Goal: Transaction & Acquisition: Book appointment/travel/reservation

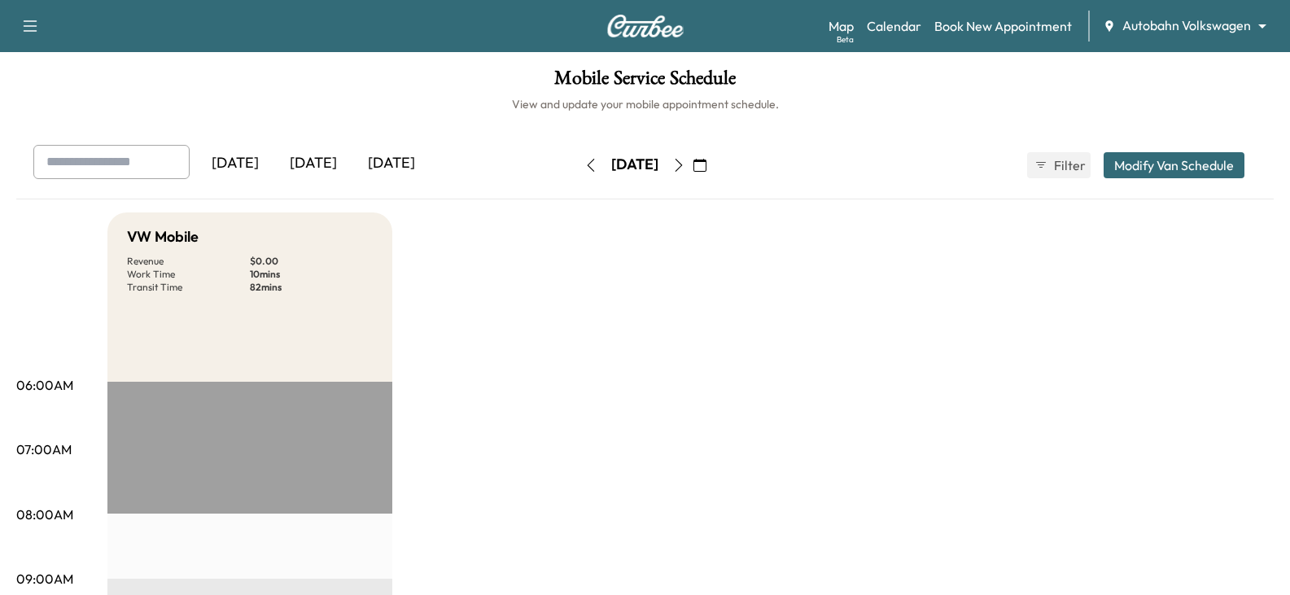
click at [331, 168] on div "[DATE]" at bounding box center [313, 163] width 78 height 37
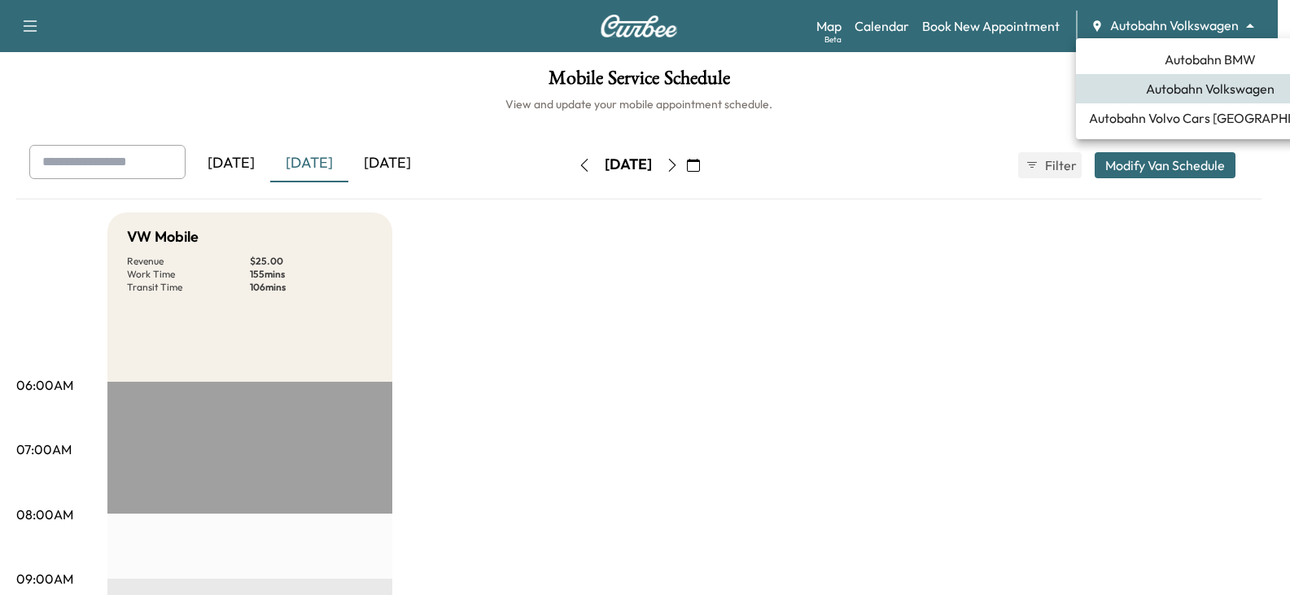
click at [1177, 19] on body "Support Log Out Map Beta Calendar Book New Appointment Autobahn Volkswagen ****…" at bounding box center [645, 297] width 1290 height 595
click at [915, 211] on div at bounding box center [651, 297] width 1303 height 595
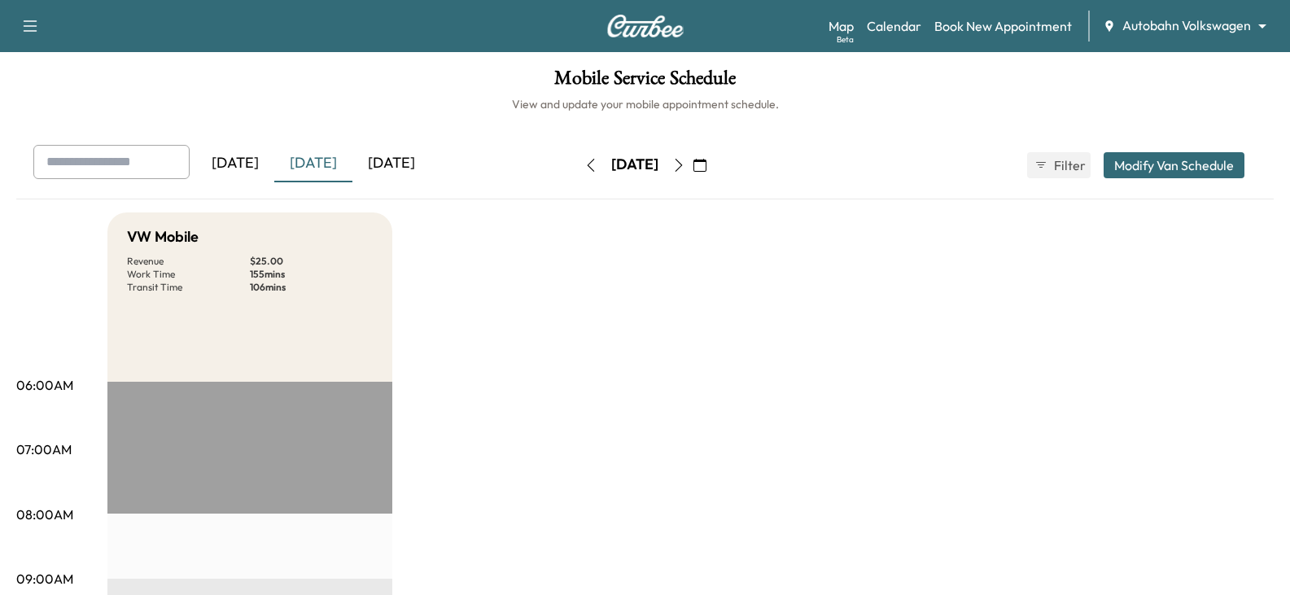
drag, startPoint x: 887, startPoint y: 283, endPoint x: 902, endPoint y: 237, distance: 47.9
click at [922, 149] on div "[DATE] [DATE] [DATE] [DATE] September 2025 S M T W T F S 31 1 2 3 4 5 6 7 8 9 1…" at bounding box center [645, 165] width 1251 height 41
drag, startPoint x: 932, startPoint y: 137, endPoint x: 1003, endPoint y: 42, distance: 118.1
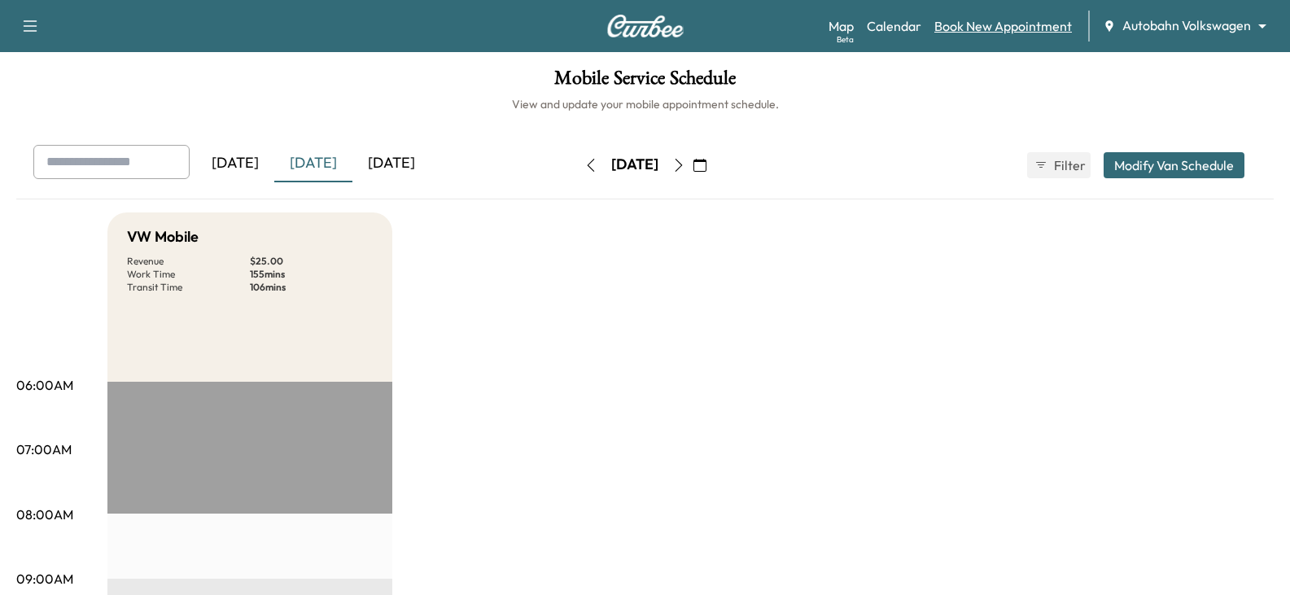
click at [1011, 35] on link "Book New Appointment" at bounding box center [1004, 26] width 138 height 20
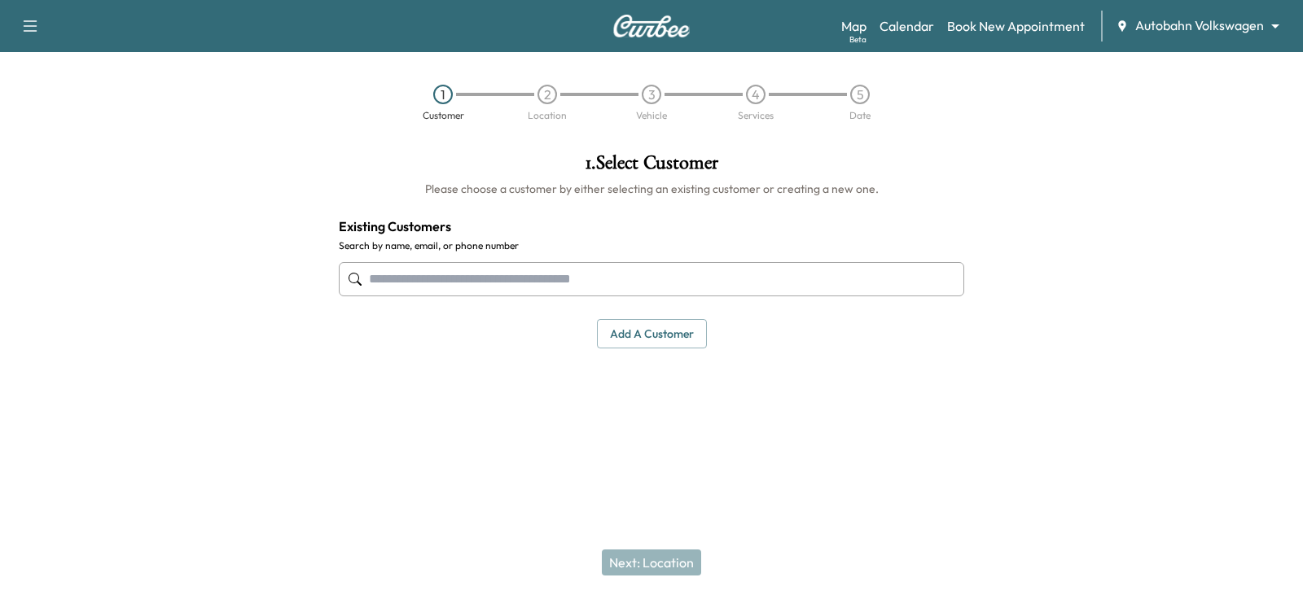
click at [1008, 113] on div "1 Customer 2 Location 3 Vehicle 4 Services 5 Date" at bounding box center [651, 102] width 1303 height 75
click at [517, 287] on input "text" at bounding box center [651, 279] width 625 height 34
click at [468, 279] on input "text" at bounding box center [651, 279] width 625 height 34
paste input "**********"
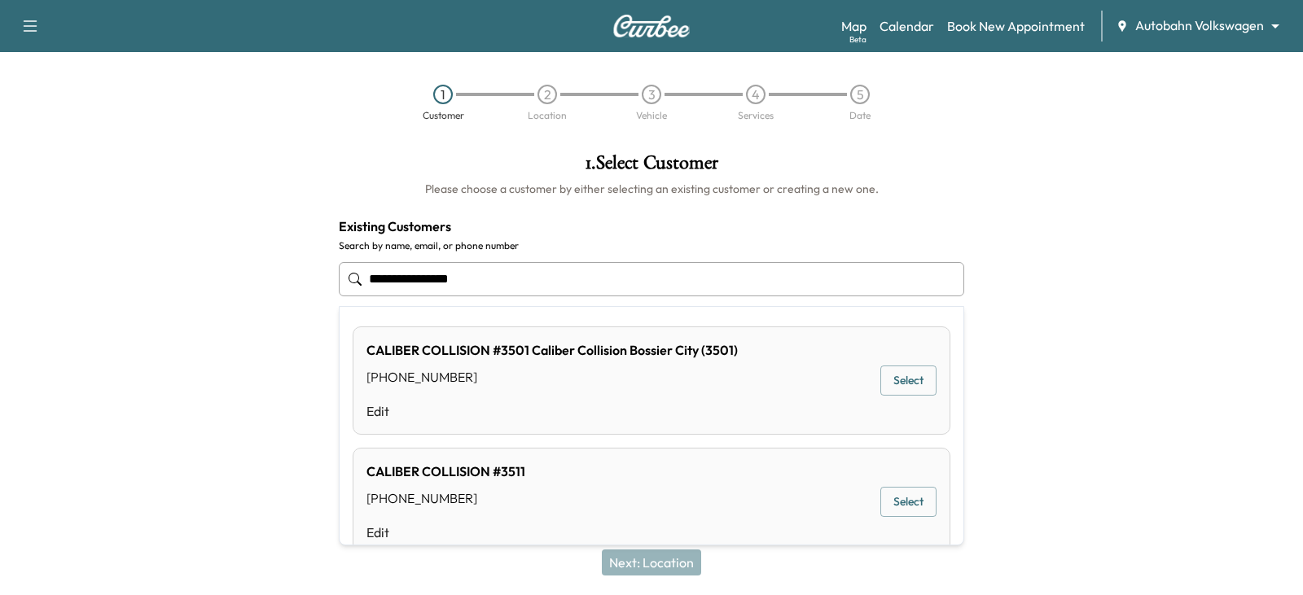
drag, startPoint x: 519, startPoint y: 290, endPoint x: 339, endPoint y: 289, distance: 179.9
click at [339, 289] on input "**********" at bounding box center [651, 279] width 625 height 34
type input "**********"
click at [1056, 357] on div at bounding box center [1140, 289] width 326 height 298
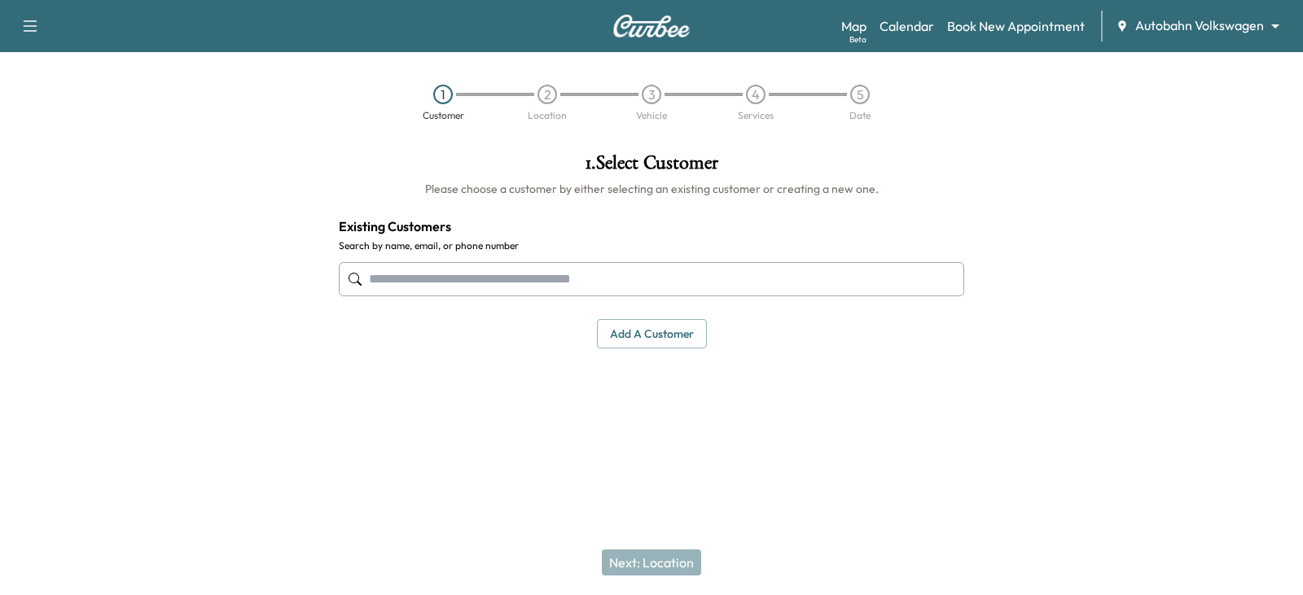
click at [598, 278] on input "text" at bounding box center [651, 279] width 625 height 34
paste input "**********"
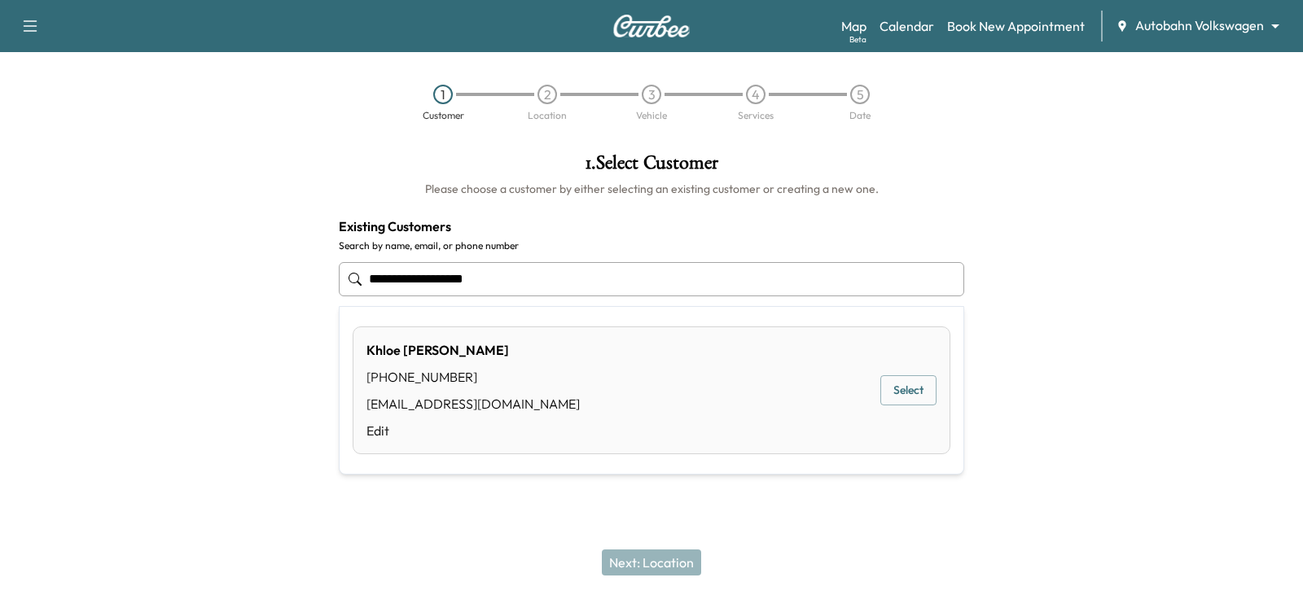
click at [565, 387] on div "Khloe [PERSON_NAME] [PHONE_NUMBER] [EMAIL_ADDRESS][DOMAIN_NAME] Edit Select" at bounding box center [652, 390] width 598 height 128
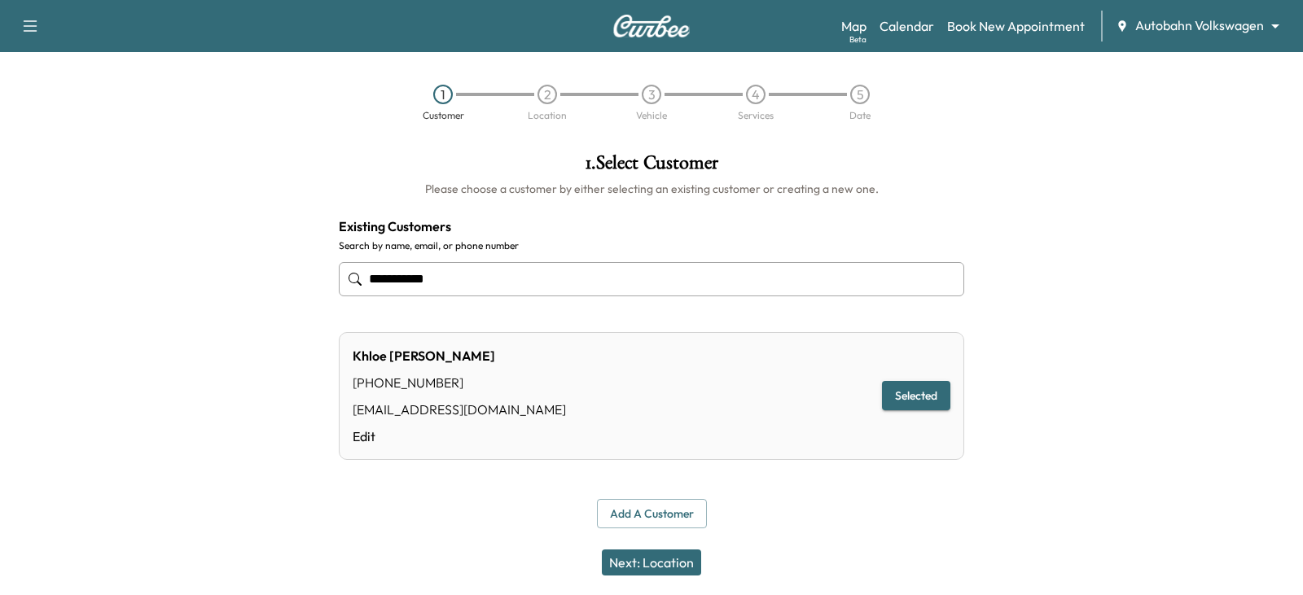
type input "**********"
drag, startPoint x: 736, startPoint y: 570, endPoint x: 702, endPoint y: 559, distance: 35.8
click at [733, 569] on div "Next: Location" at bounding box center [651, 562] width 1303 height 65
click at [677, 558] on button "Next: Location" at bounding box center [651, 563] width 99 height 26
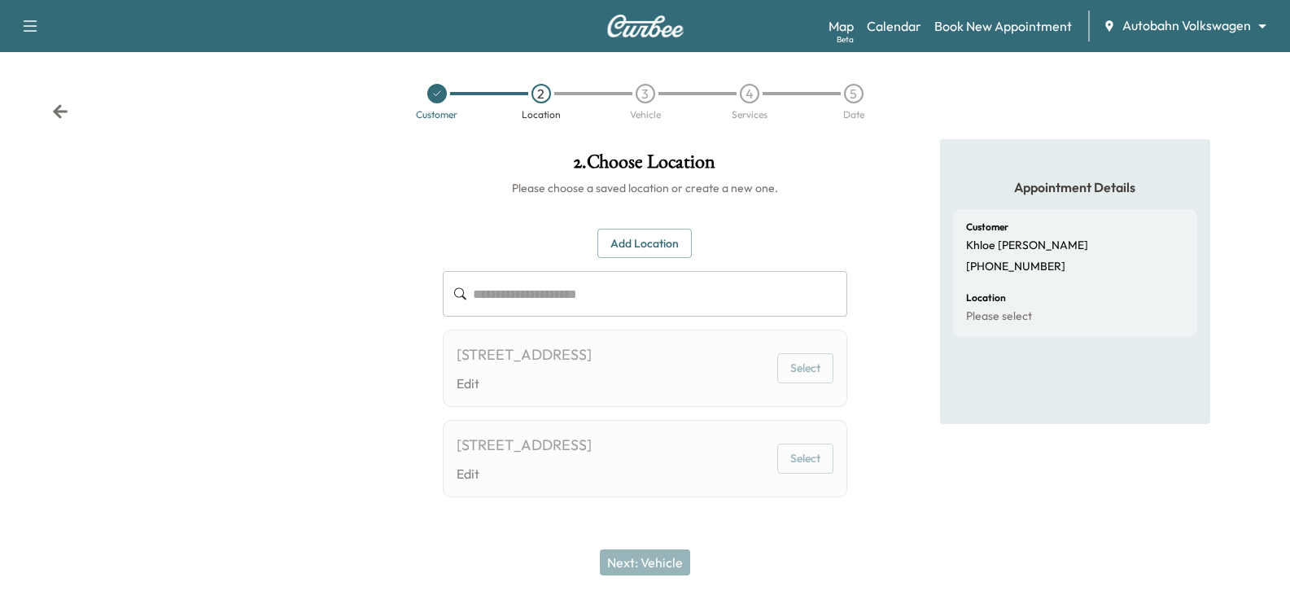
scroll to position [24, 0]
click at [652, 229] on button "Add Location" at bounding box center [645, 244] width 94 height 30
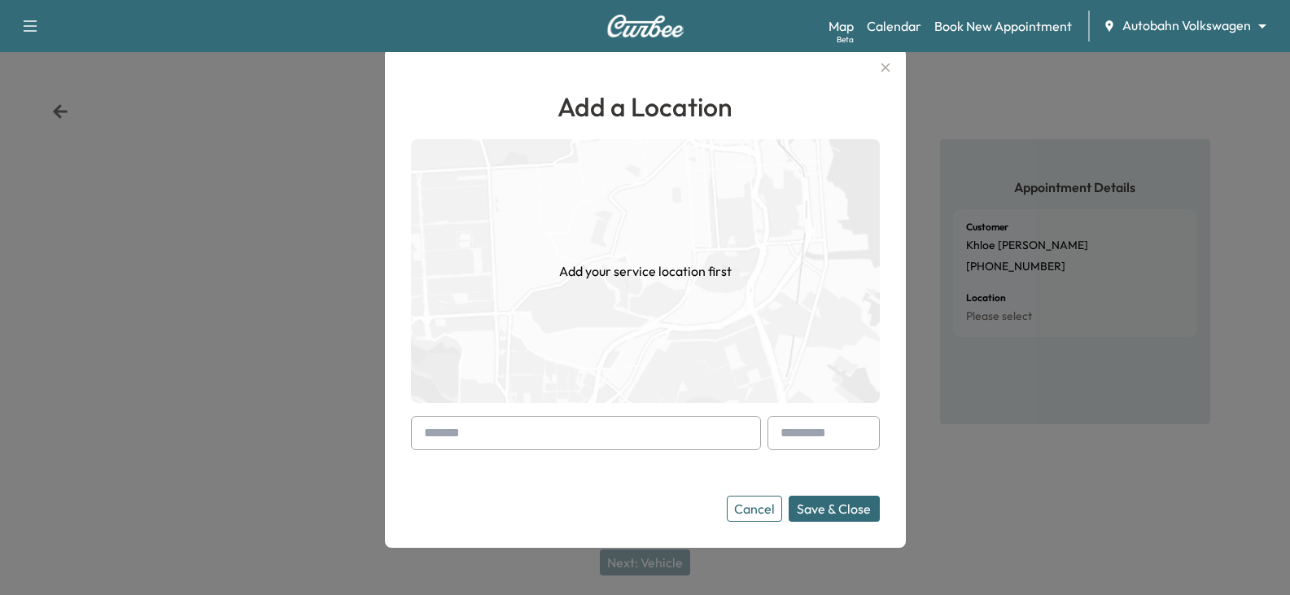
click at [510, 451] on form "Cancel Save & Close" at bounding box center [645, 469] width 469 height 106
click at [521, 435] on input "text" at bounding box center [586, 433] width 350 height 34
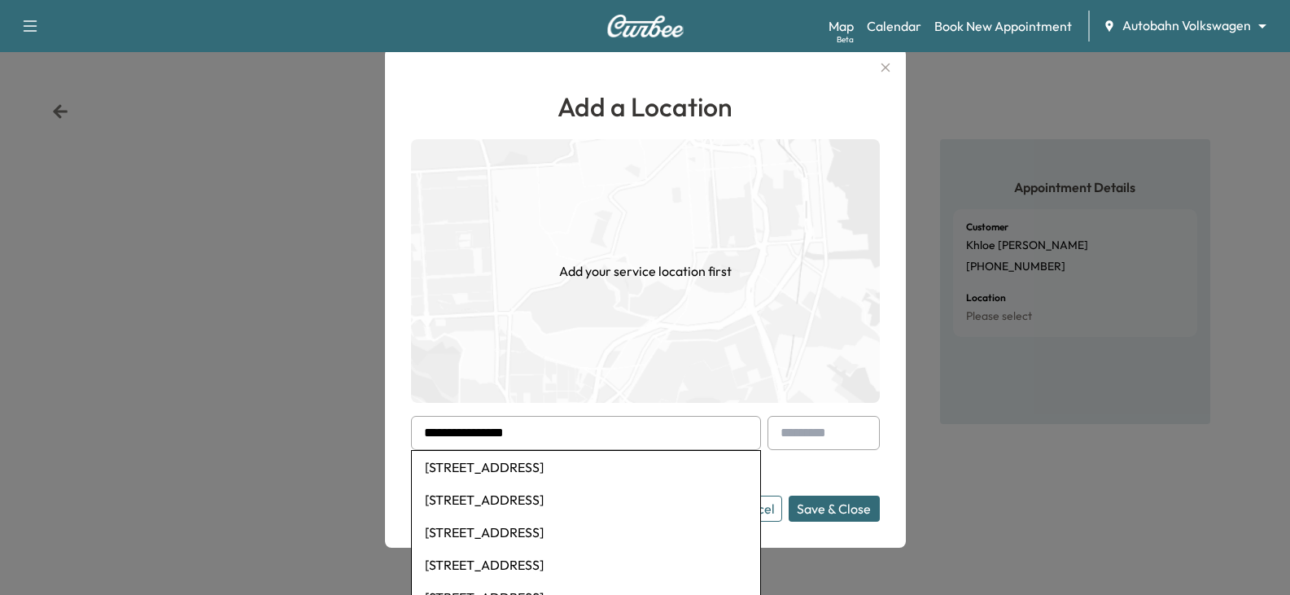
click at [585, 493] on li "[STREET_ADDRESS]" at bounding box center [586, 500] width 348 height 33
type input "**********"
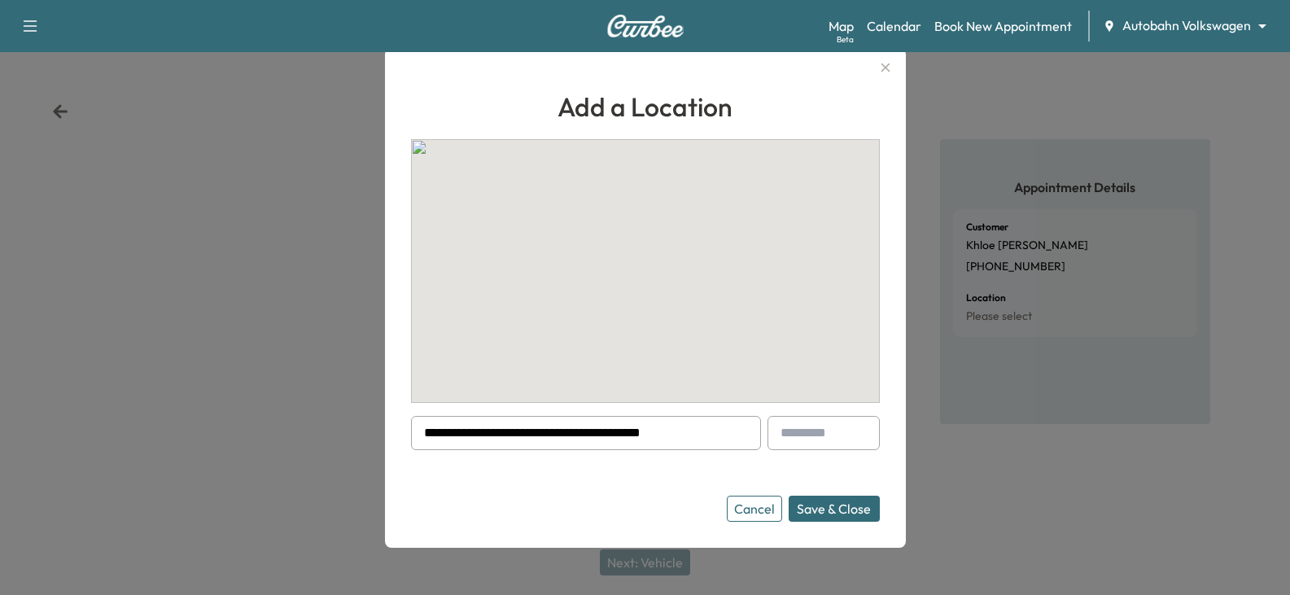
click at [833, 430] on input "text" at bounding box center [824, 433] width 112 height 34
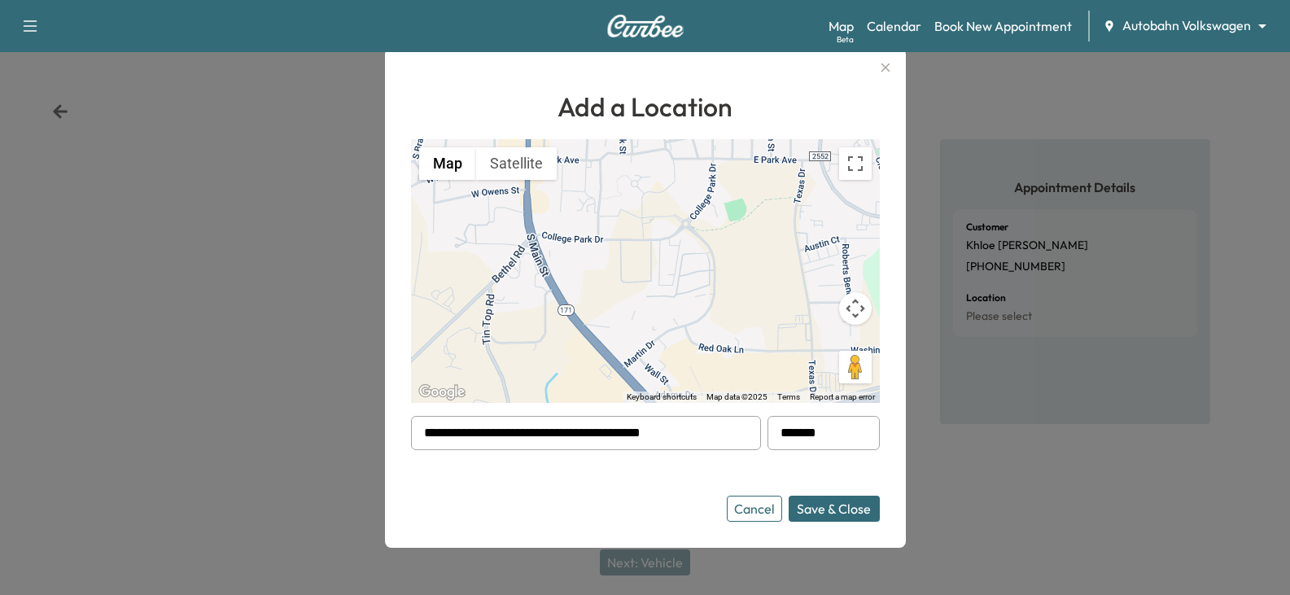
type input "*******"
click at [810, 462] on form "**********" at bounding box center [645, 469] width 469 height 106
click at [801, 462] on form "**********" at bounding box center [645, 469] width 469 height 106
click at [872, 474] on form "**********" at bounding box center [645, 469] width 469 height 106
click at [838, 512] on button "Save & Close" at bounding box center [834, 509] width 91 height 26
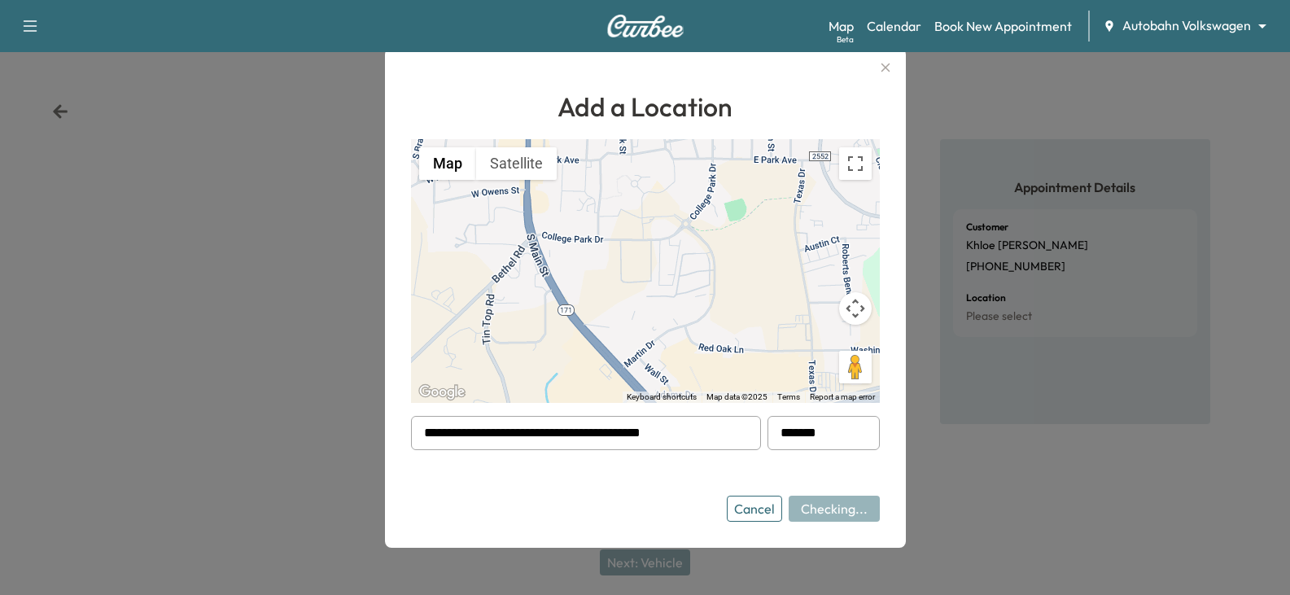
click at [978, 505] on div at bounding box center [645, 297] width 1290 height 595
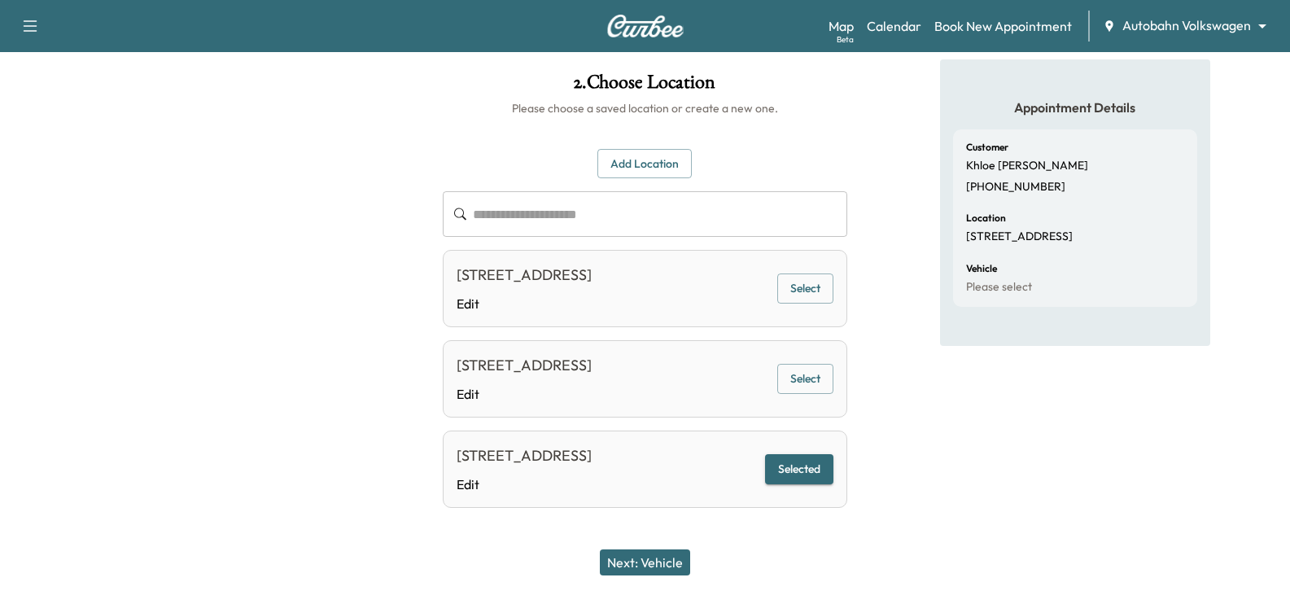
scroll to position [137, 0]
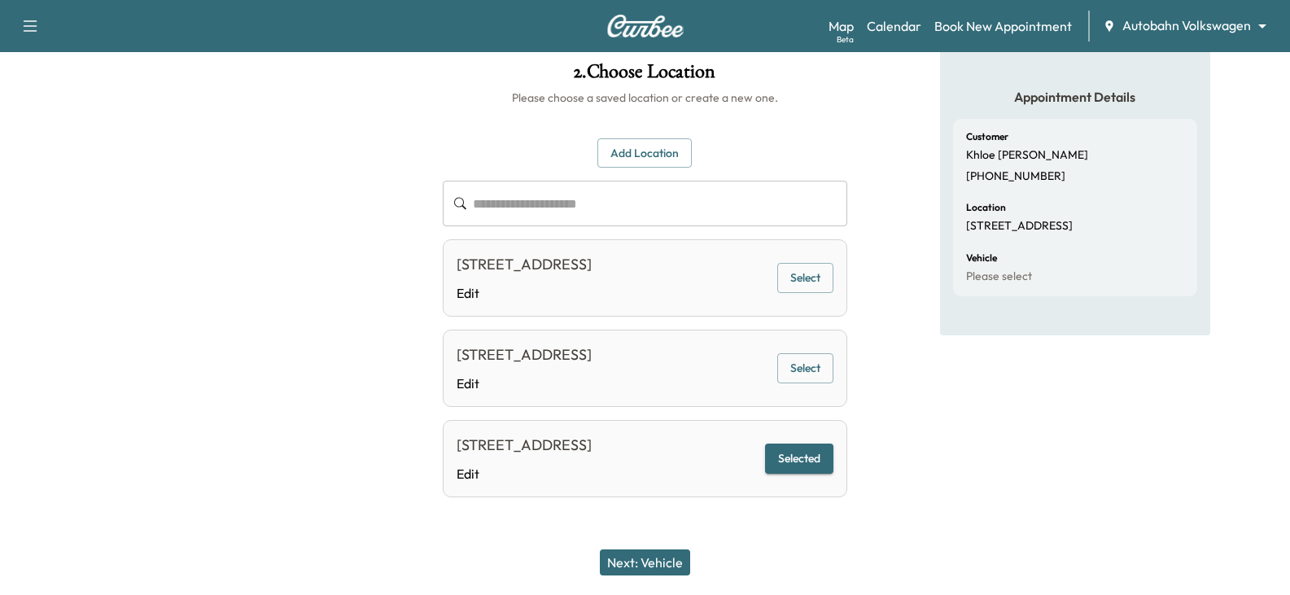
drag, startPoint x: 811, startPoint y: 513, endPoint x: 635, endPoint y: 563, distance: 182.7
click at [811, 514] on div "**********" at bounding box center [645, 296] width 430 height 494
click at [677, 553] on button "Next: Vehicle" at bounding box center [645, 563] width 90 height 26
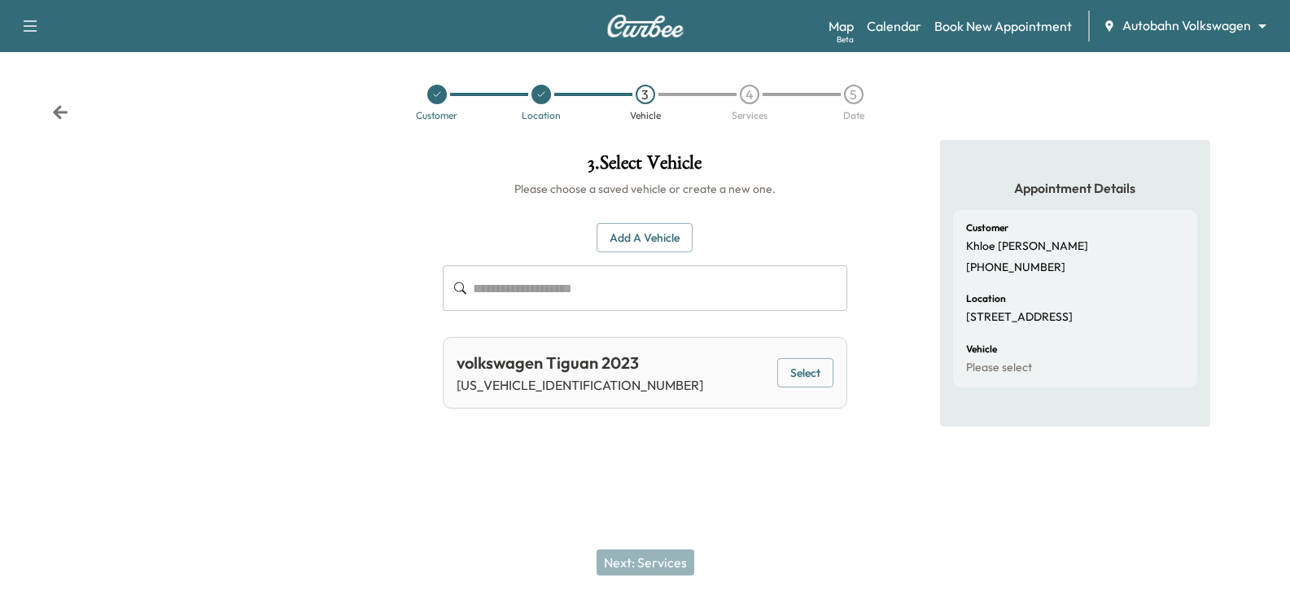
scroll to position [0, 0]
click at [802, 424] on div "3 . Select Vehicle Please choose a saved vehicle or create a new one. Add a Veh…" at bounding box center [651, 289] width 434 height 298
click at [817, 370] on button "Select" at bounding box center [814, 373] width 56 height 30
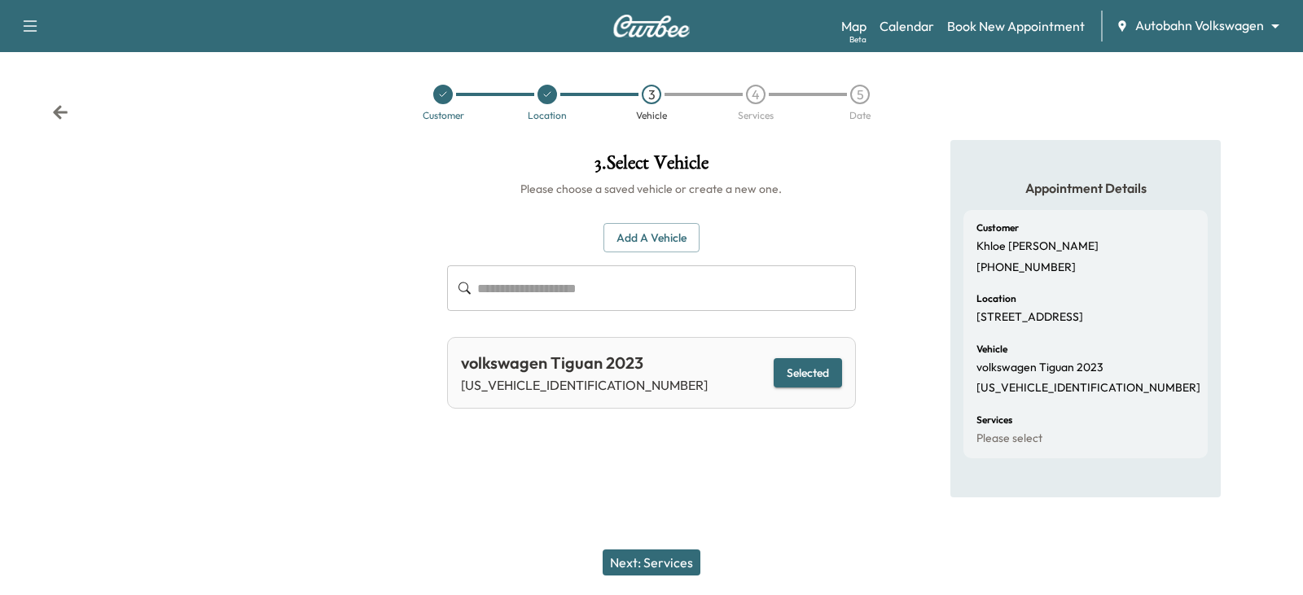
click at [755, 462] on div "3 . Select Vehicle Please choose a saved vehicle or create a new one. Add a Veh…" at bounding box center [651, 318] width 434 height 357
click at [668, 577] on div "Next: Services" at bounding box center [651, 562] width 1303 height 65
click at [673, 556] on button "Next: Services" at bounding box center [651, 563] width 98 height 26
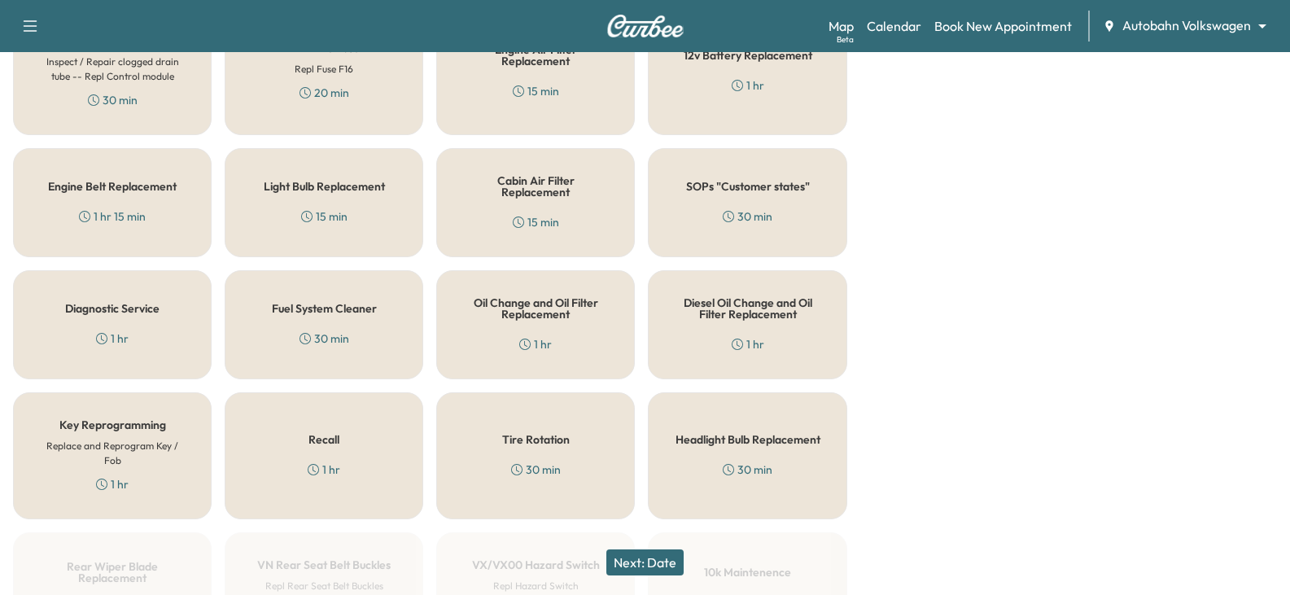
click at [874, 405] on div "Appointment Details Customer Khloe [PERSON_NAME] [PHONE_NUMBER] Location [STREE…" at bounding box center [1076, 405] width 430 height 1671
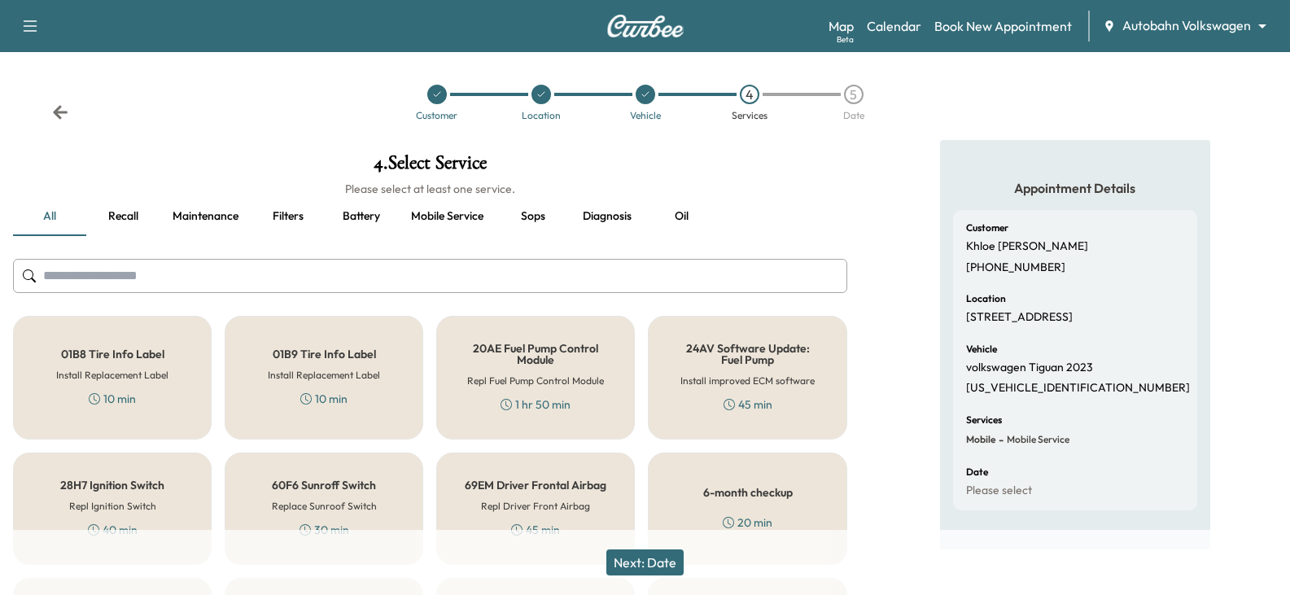
click at [650, 213] on button "Oil" at bounding box center [681, 216] width 73 height 39
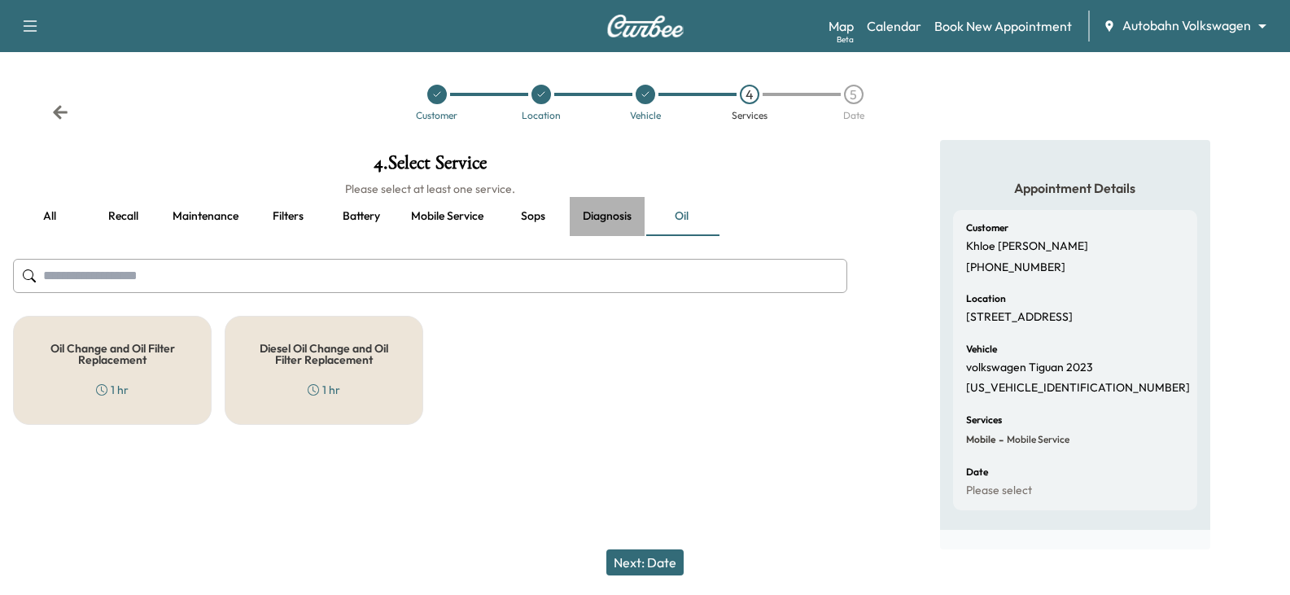
click at [596, 217] on button "Diagnosis" at bounding box center [607, 216] width 75 height 39
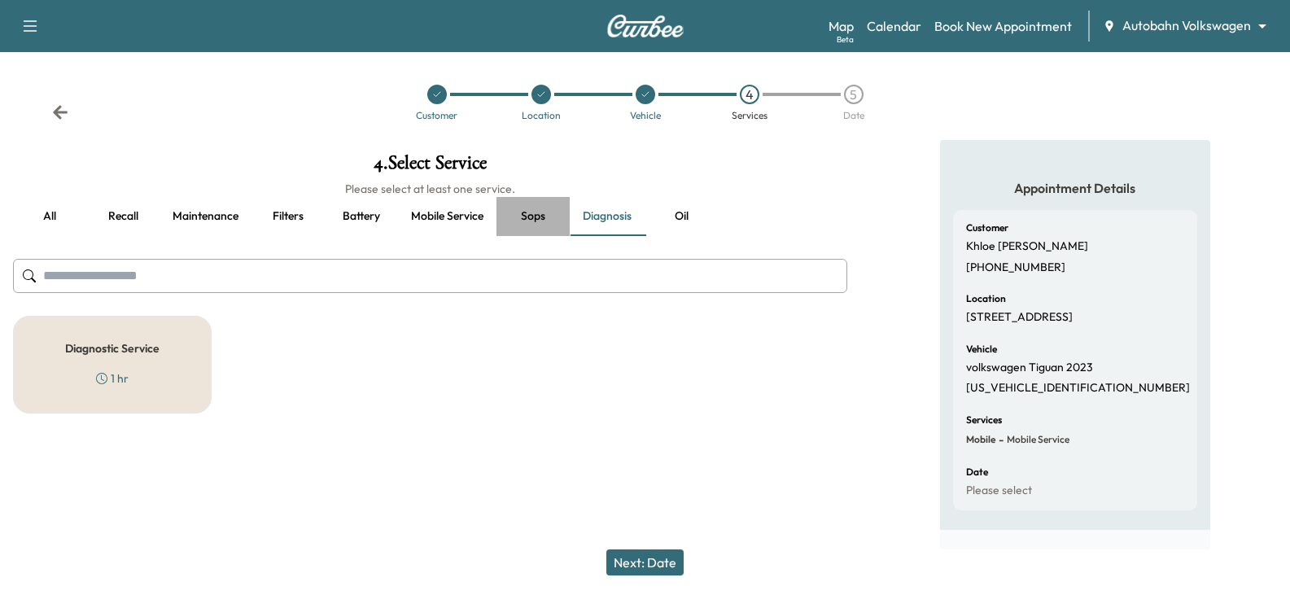
click at [519, 217] on button "Sops" at bounding box center [533, 216] width 73 height 39
click at [454, 219] on button "Mobile service" at bounding box center [447, 216] width 99 height 39
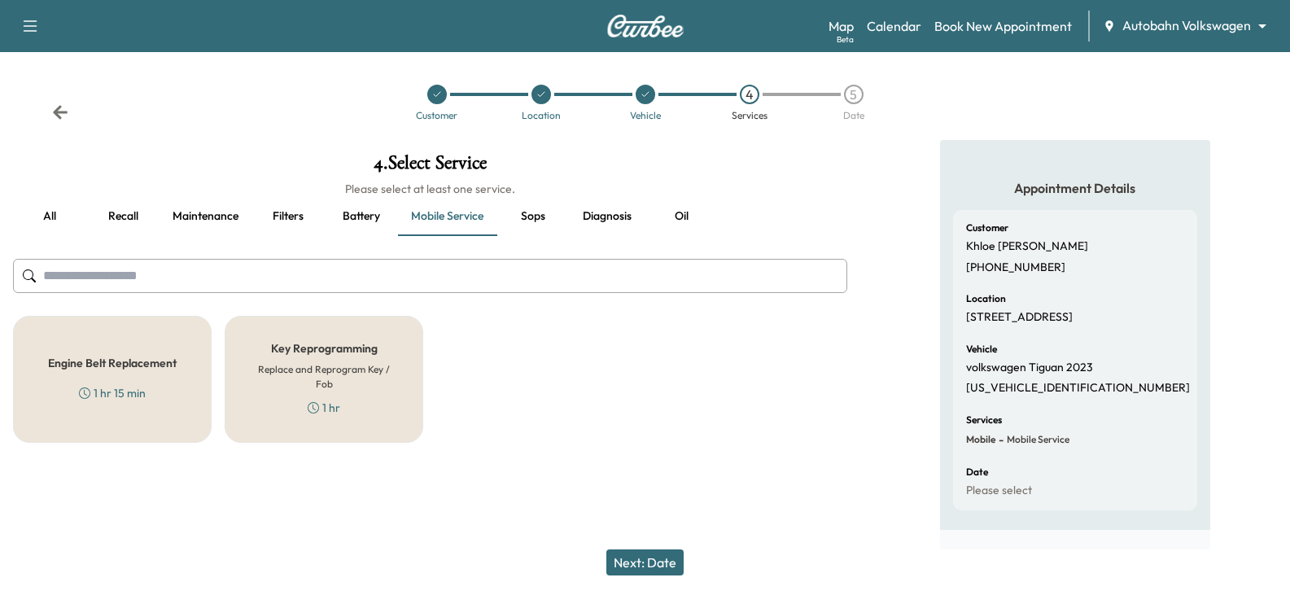
click at [371, 219] on button "Battery" at bounding box center [361, 216] width 73 height 39
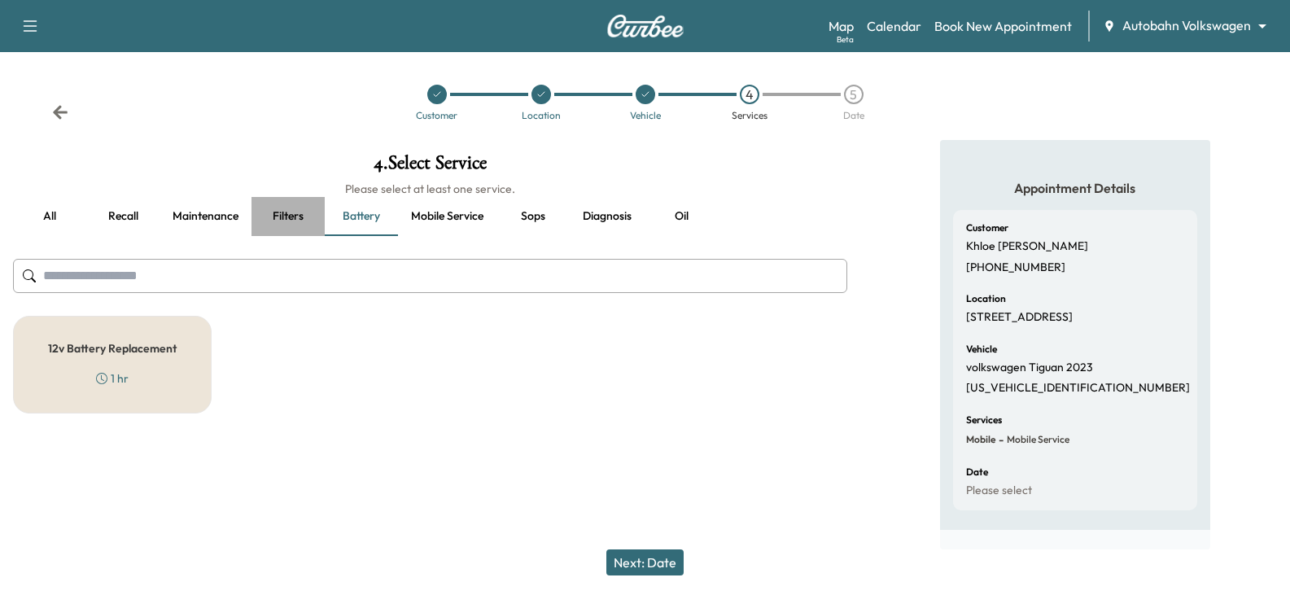
click at [283, 218] on button "Filters" at bounding box center [288, 216] width 73 height 39
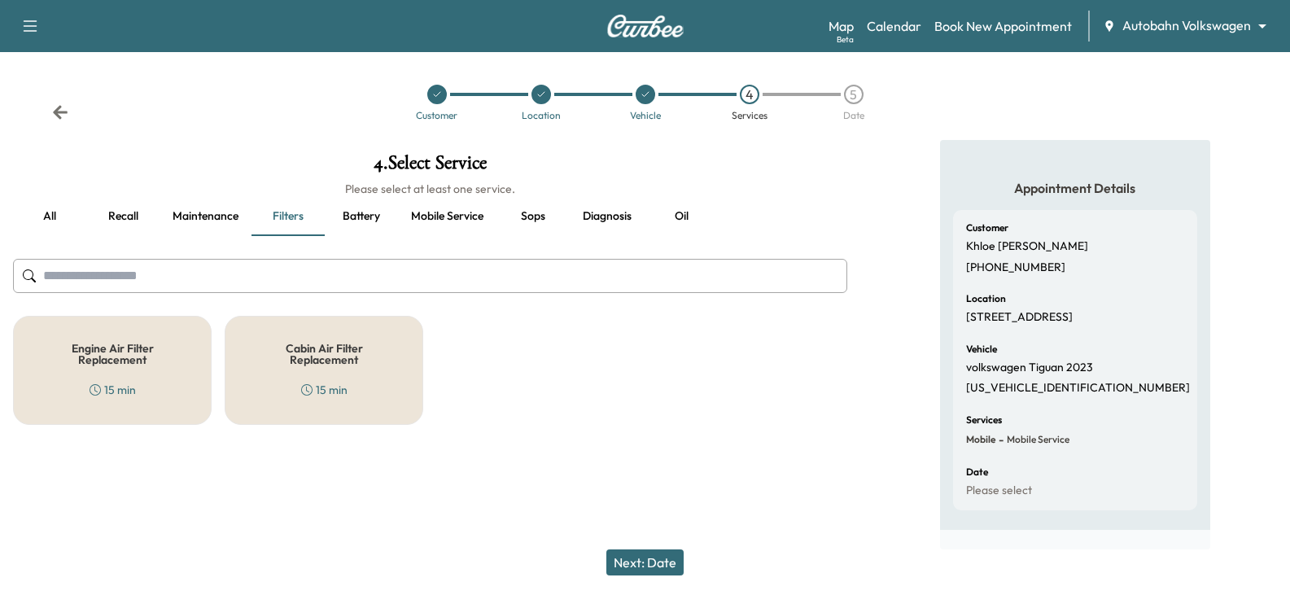
click at [129, 212] on button "Recall" at bounding box center [122, 216] width 73 height 39
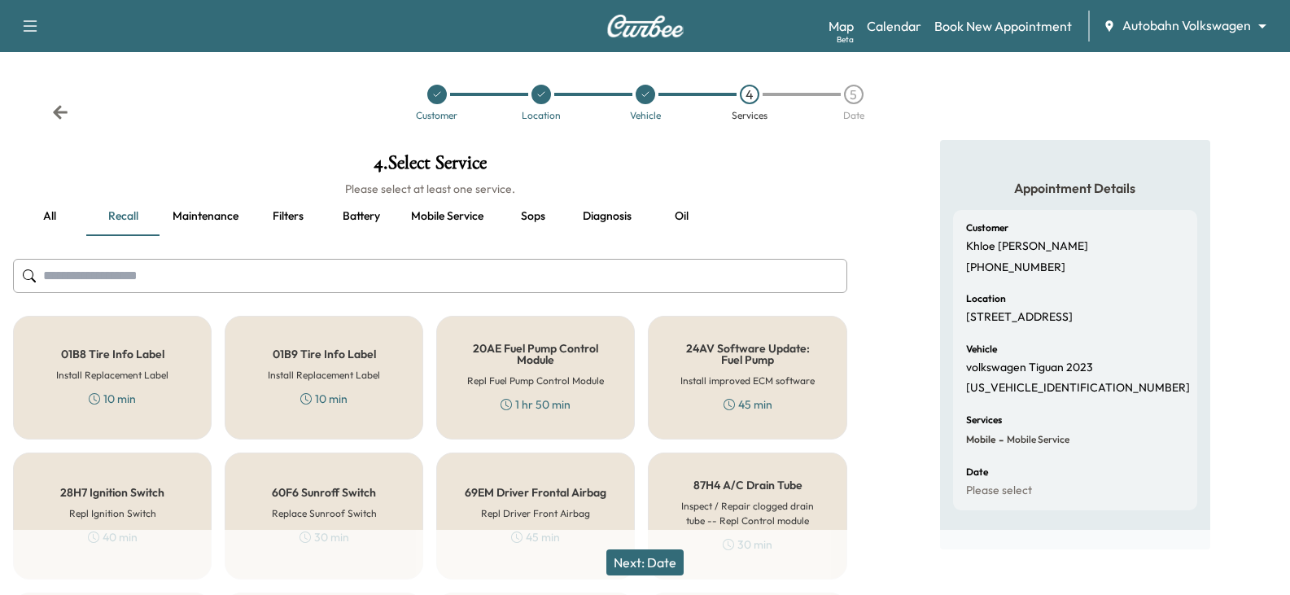
click at [130, 272] on input "text" at bounding box center [430, 276] width 835 height 34
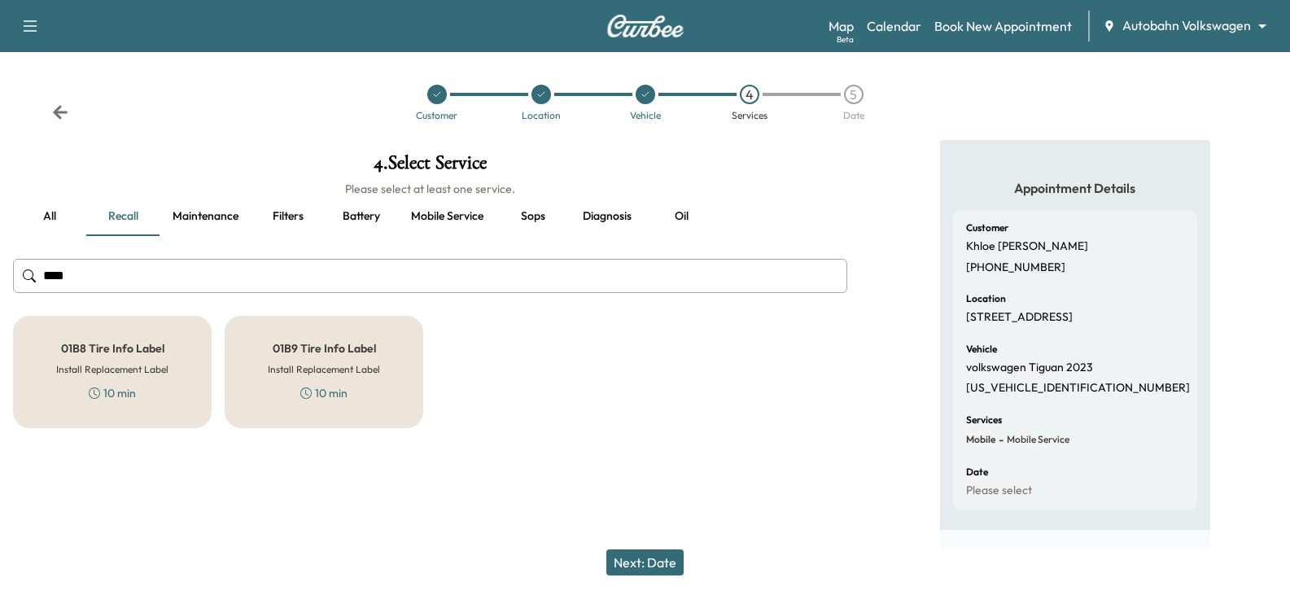
type input "****"
drag, startPoint x: 493, startPoint y: 218, endPoint x: 458, endPoint y: 218, distance: 34.2
click at [492, 218] on button "Mobile service" at bounding box center [447, 216] width 99 height 39
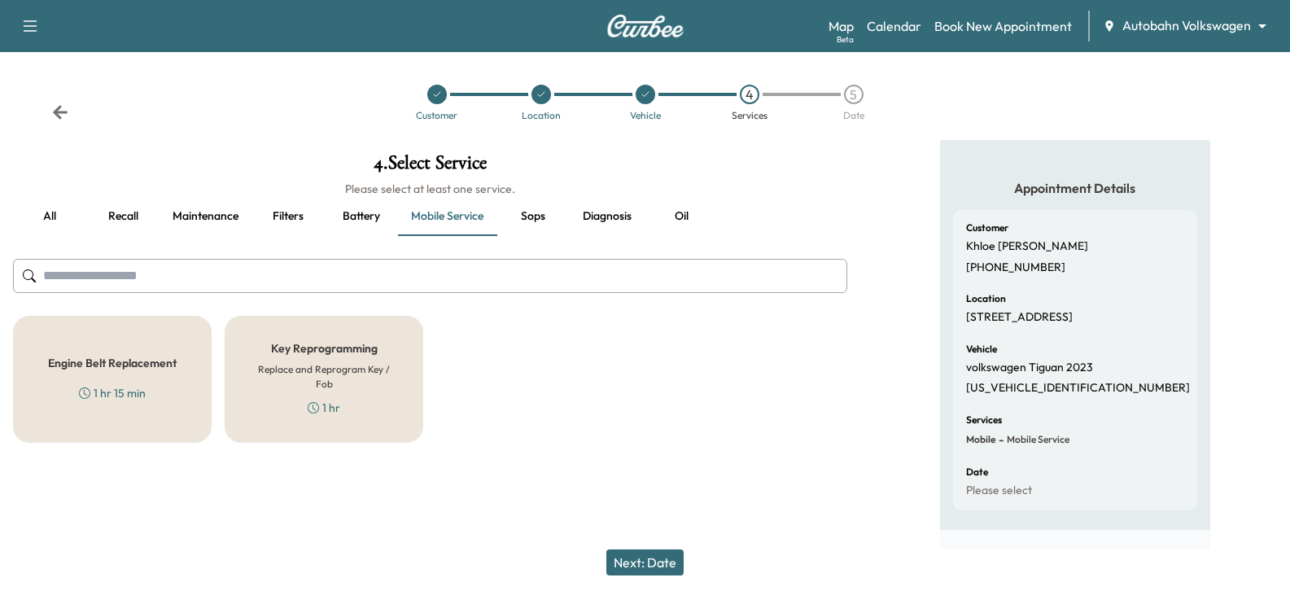
click at [538, 213] on button "Sops" at bounding box center [533, 216] width 73 height 39
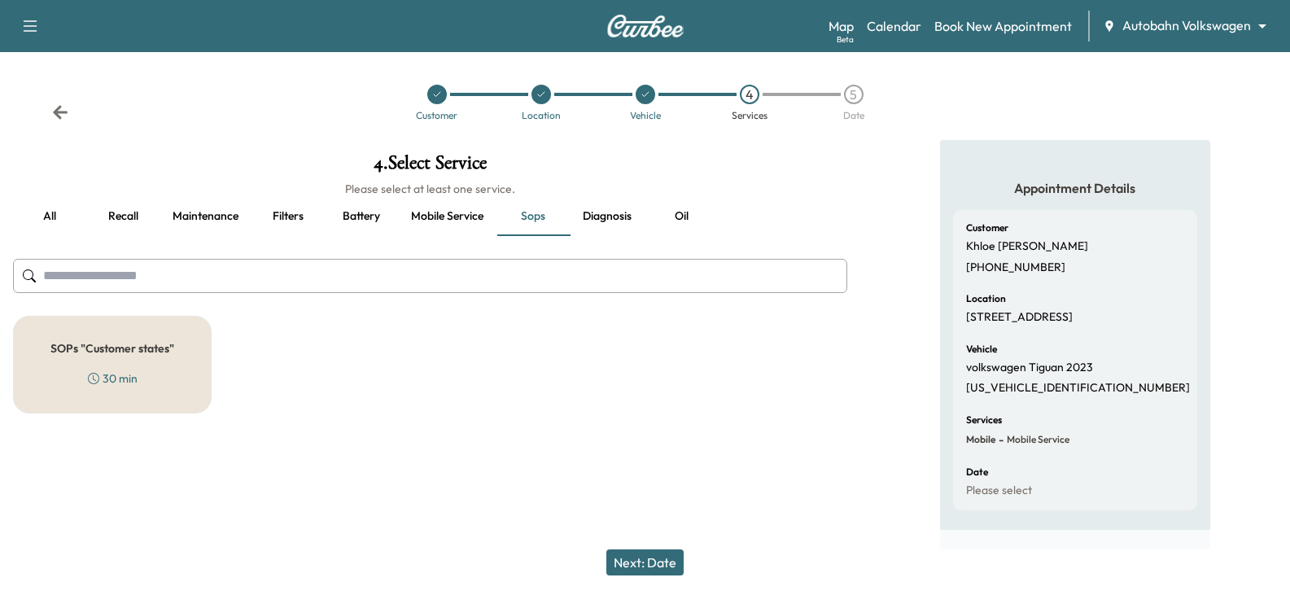
click at [99, 224] on button "Recall" at bounding box center [122, 216] width 73 height 39
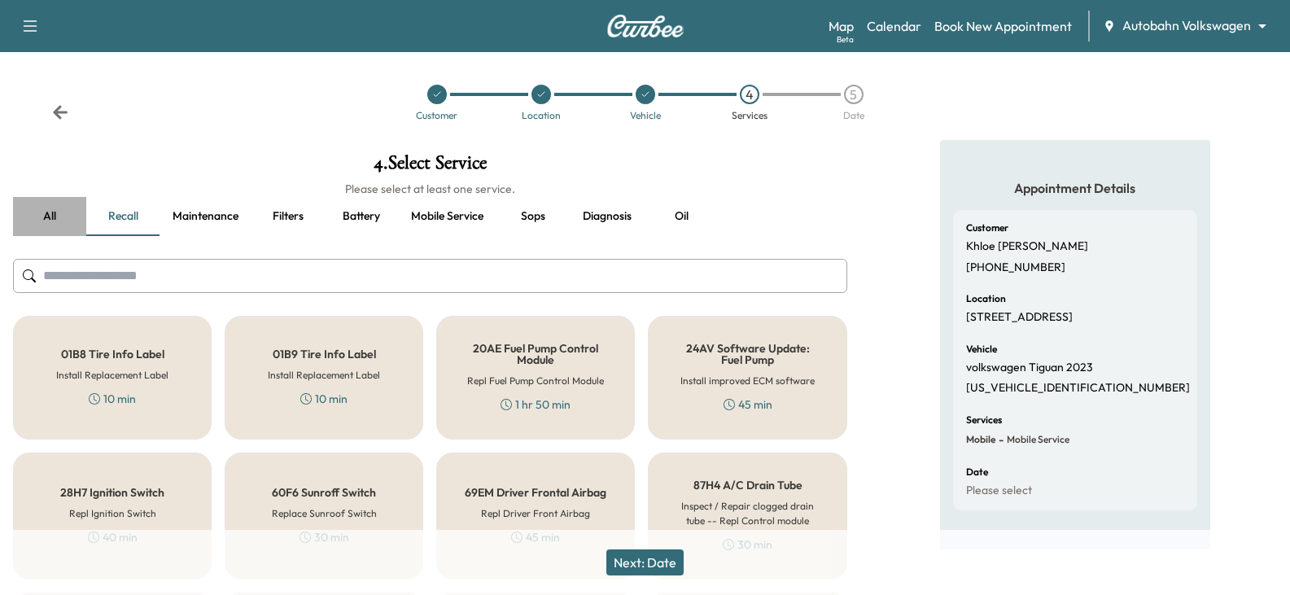
click at [36, 216] on button "all" at bounding box center [49, 216] width 73 height 39
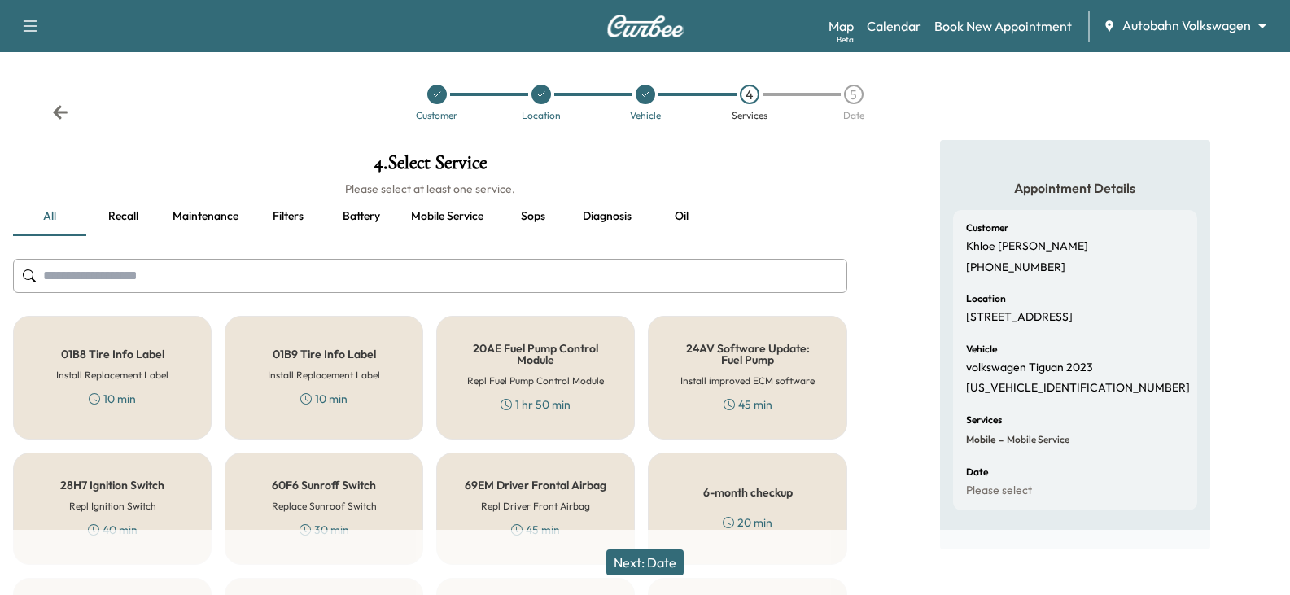
click at [360, 289] on input "text" at bounding box center [430, 276] width 835 height 34
click at [371, 283] on input "text" at bounding box center [430, 276] width 835 height 34
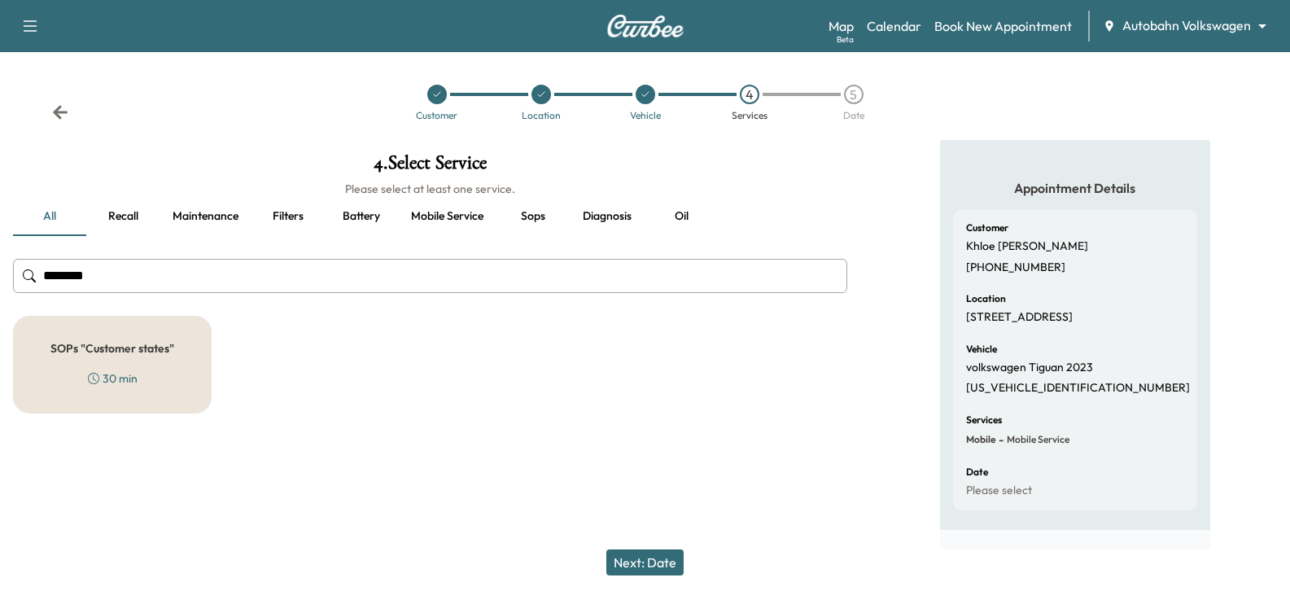
type input "********"
click at [343, 320] on div "SOPs "Customer states" 30 min" at bounding box center [430, 365] width 835 height 98
click at [147, 354] on h5 "SOPs "Customer states"" at bounding box center [112, 348] width 124 height 11
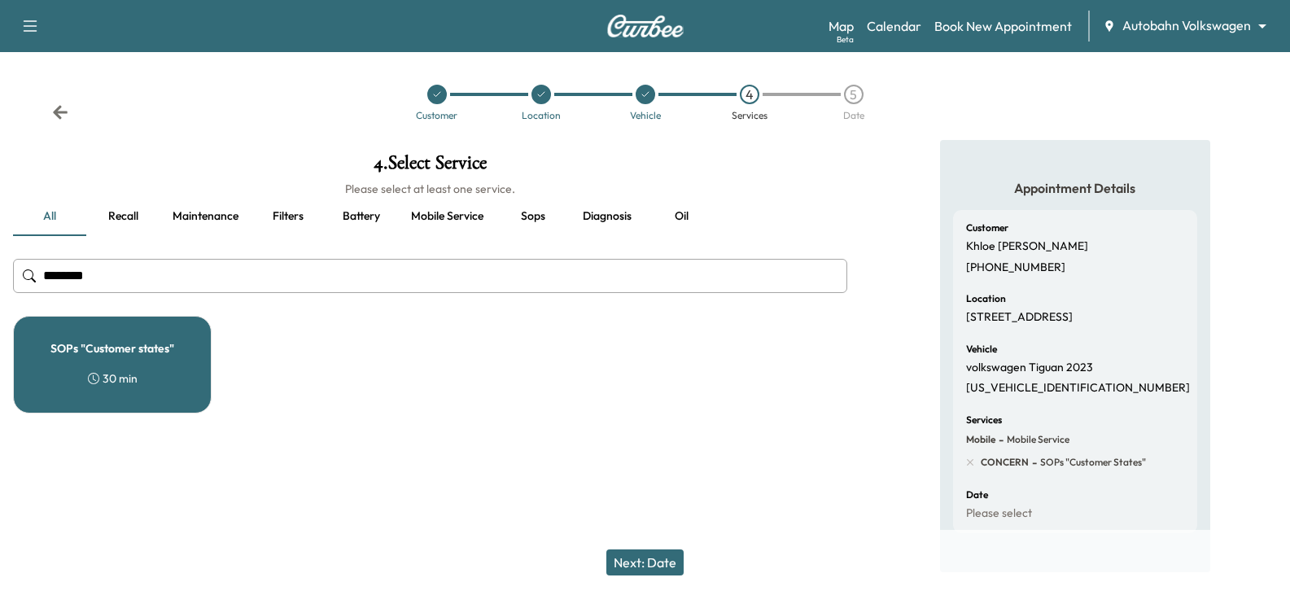
click at [351, 389] on div "SOPs "Customer states" 30 min" at bounding box center [430, 365] width 835 height 98
click at [615, 546] on div "Next: Date" at bounding box center [645, 562] width 1290 height 65
click at [620, 554] on button "Next: Date" at bounding box center [645, 563] width 77 height 26
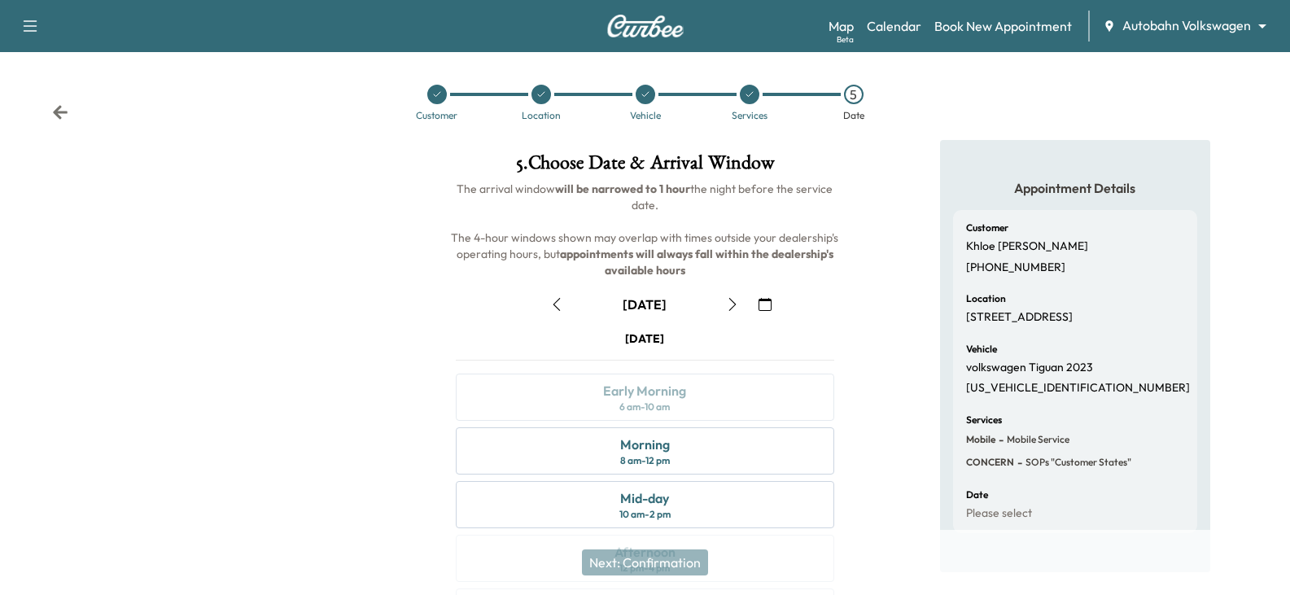
click at [554, 306] on icon "button" at bounding box center [556, 304] width 13 height 13
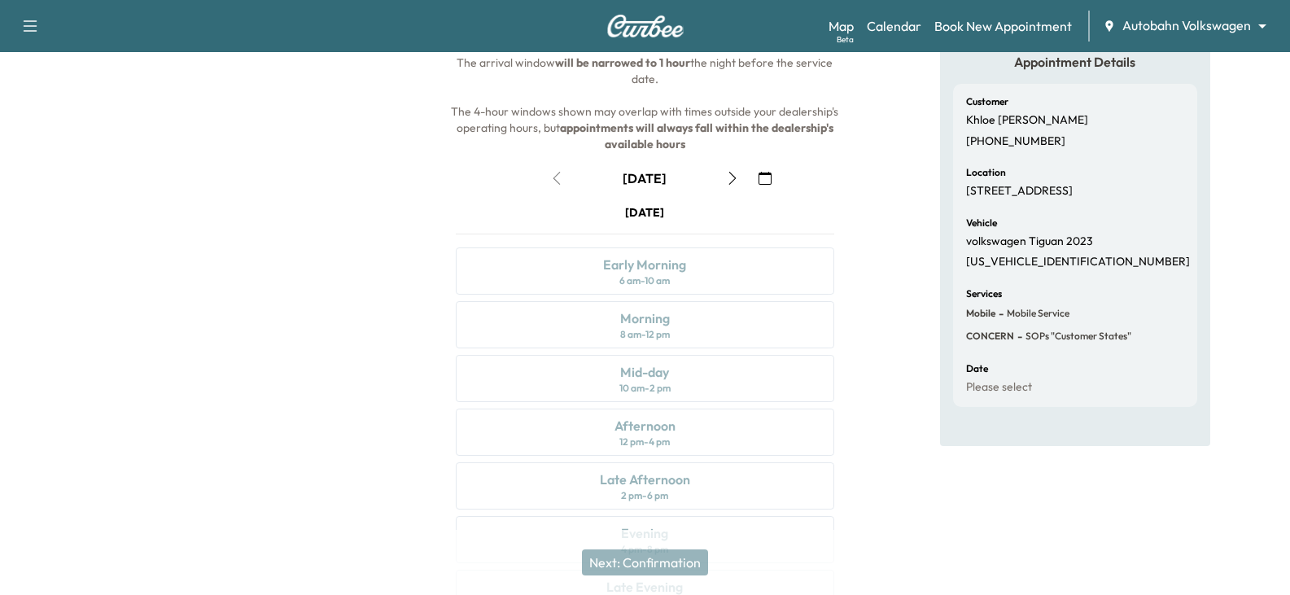
scroll to position [220, 0]
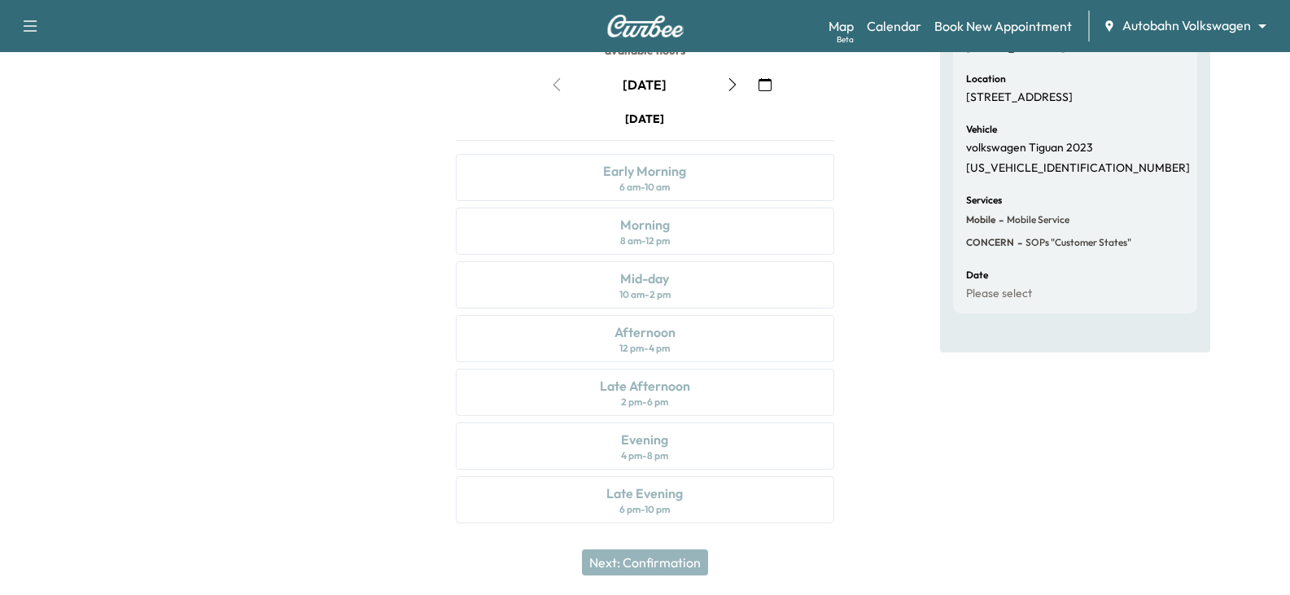
click at [962, 348] on div "Appointment Details Customer Khloe [PERSON_NAME] [PHONE_NUMBER] Location [STREE…" at bounding box center [1075, 136] width 270 height 432
click at [852, 328] on div "5 . Choose Date & Arrival Window The arrival window will be narrowed to 1 hour …" at bounding box center [645, 231] width 430 height 623
click at [857, 380] on div "5 . Choose Date & Arrival Window The arrival window will be narrowed to 1 hour …" at bounding box center [645, 231] width 430 height 623
click at [873, 365] on div "Appointment Details Customer Khloe [PERSON_NAME] [PHONE_NUMBER] Location [STREE…" at bounding box center [1076, 231] width 430 height 623
click at [984, 102] on p "[STREET_ADDRESS]" at bounding box center [1019, 97] width 107 height 15
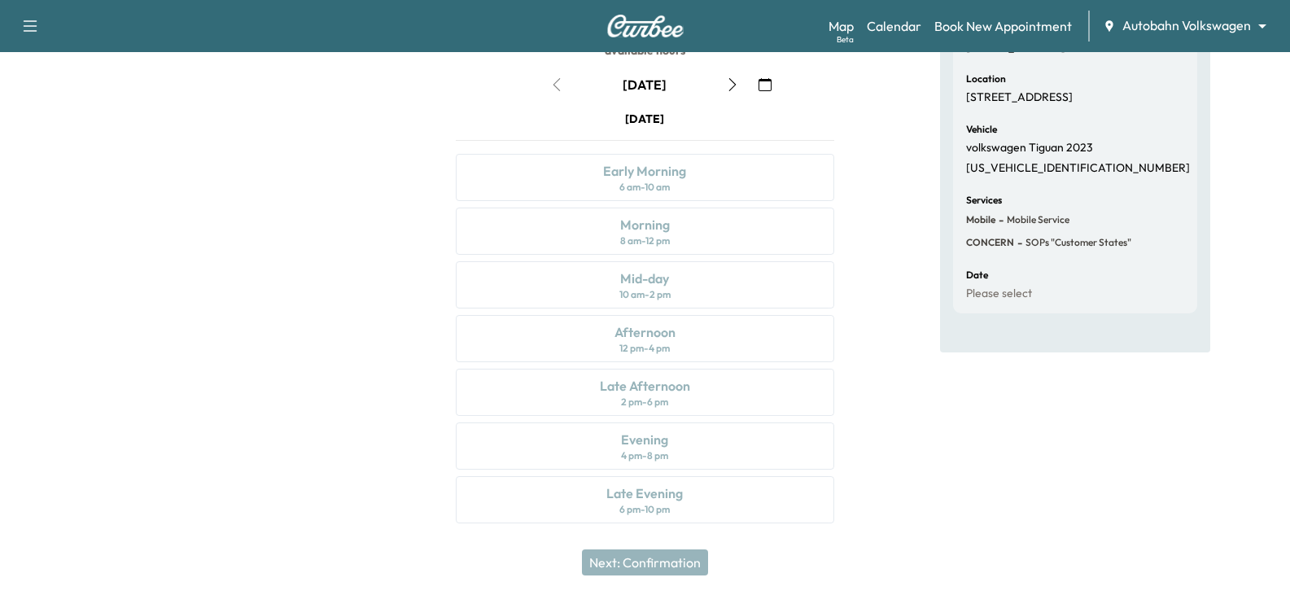
drag, startPoint x: 984, startPoint y: 102, endPoint x: 1109, endPoint y: 100, distance: 125.4
click at [1073, 100] on p "[STREET_ADDRESS]" at bounding box center [1019, 97] width 107 height 15
click at [971, 100] on p "[STREET_ADDRESS]" at bounding box center [1019, 97] width 107 height 15
drag, startPoint x: 971, startPoint y: 99, endPoint x: 1010, endPoint y: 108, distance: 39.3
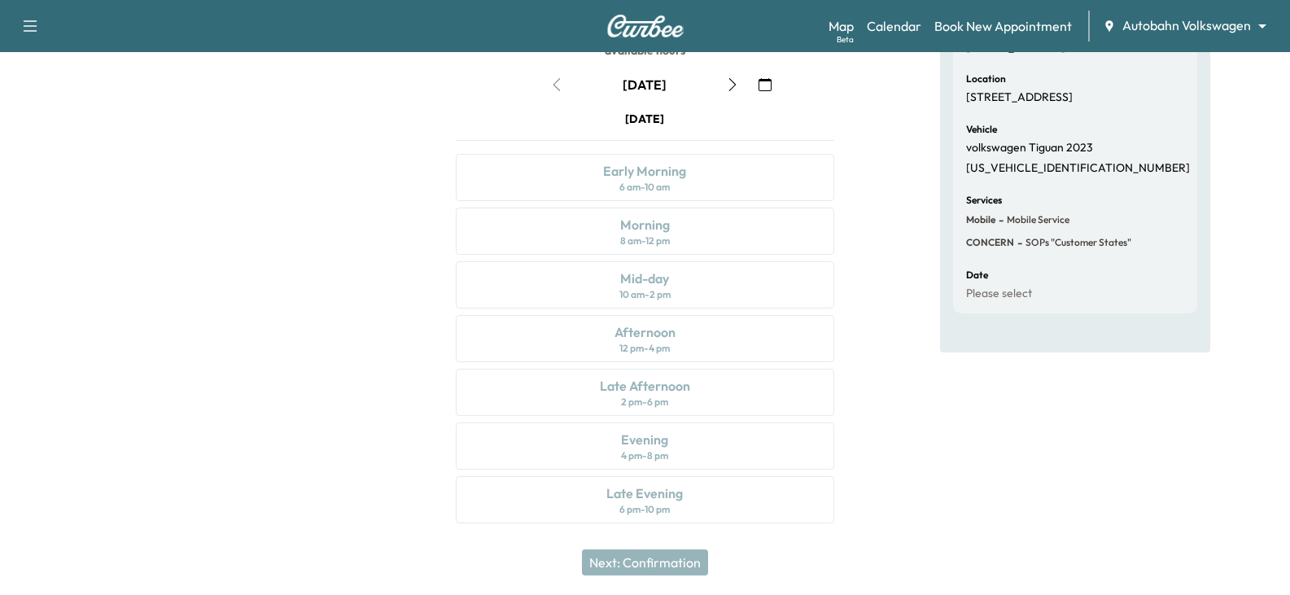
click at [1010, 105] on p "[STREET_ADDRESS]" at bounding box center [1019, 97] width 107 height 15
click at [893, 186] on div "Appointment Details Customer Khloe [PERSON_NAME] [PHONE_NUMBER] Location [STREE…" at bounding box center [1076, 231] width 430 height 623
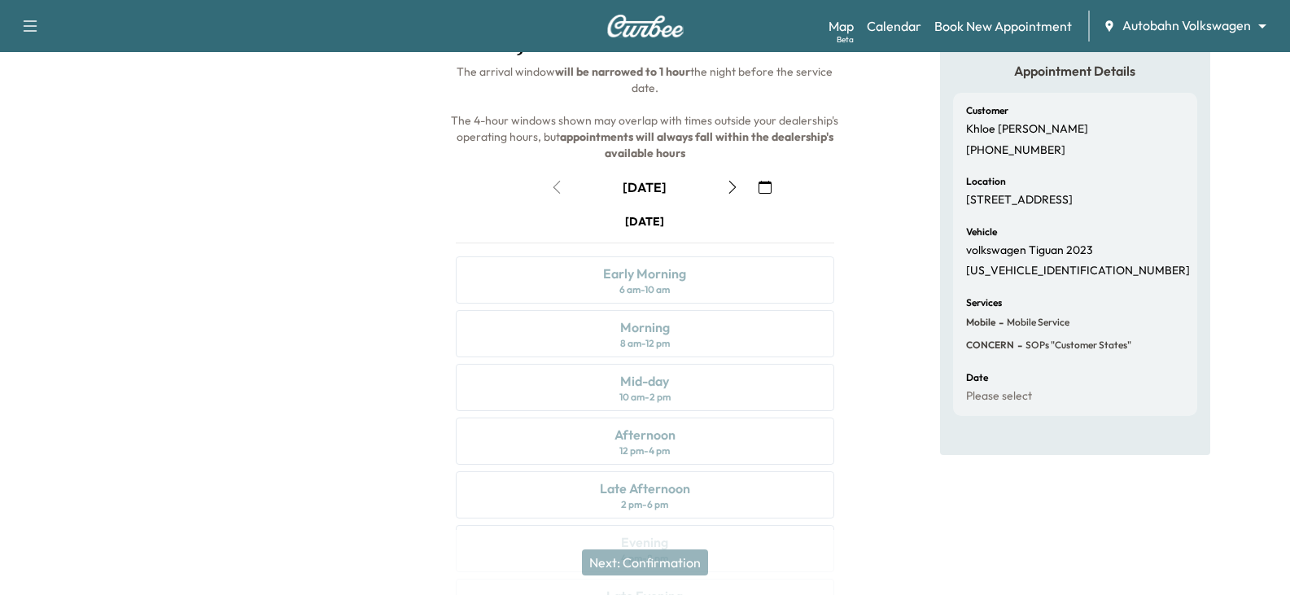
scroll to position [0, 0]
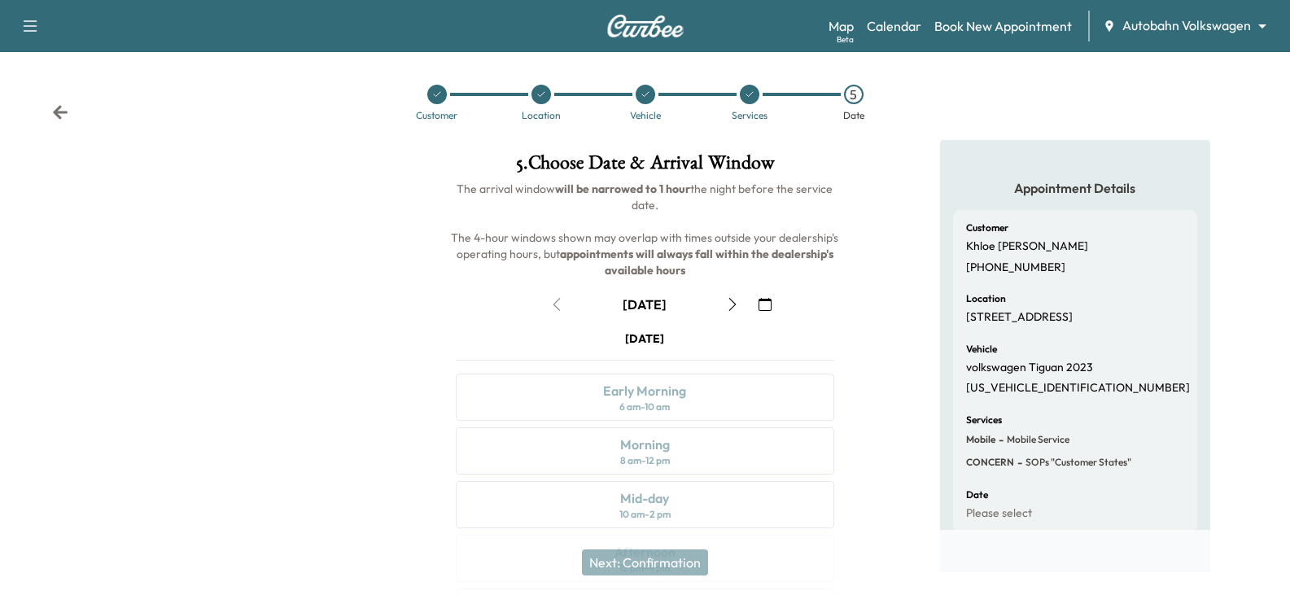
click at [857, 312] on div "5 . Choose Date & Arrival Window The arrival window will be narrowed to 1 hour …" at bounding box center [645, 451] width 430 height 623
click at [855, 318] on div "5 . Choose Date & Arrival Window The arrival window will be narrowed to 1 hour …" at bounding box center [645, 451] width 430 height 623
click at [456, 300] on div "[DATE]" at bounding box center [645, 304] width 404 height 26
drag, startPoint x: 426, startPoint y: 289, endPoint x: 378, endPoint y: 265, distance: 53.5
click at [425, 295] on div at bounding box center [215, 451] width 430 height 623
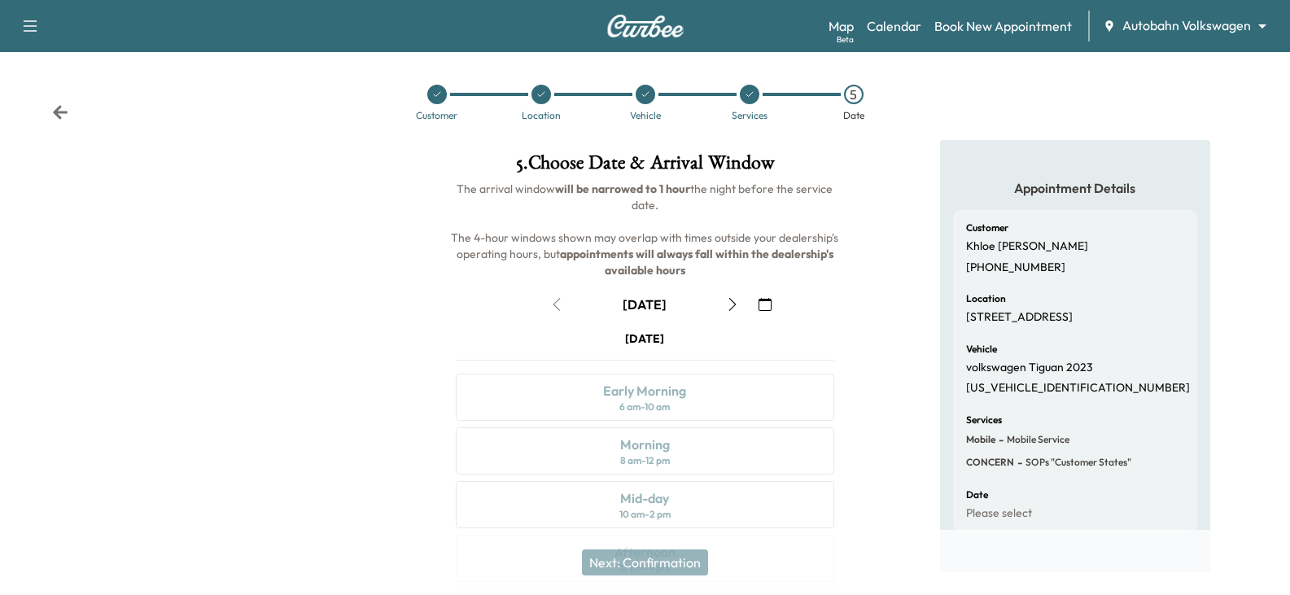
click at [913, 304] on div "Appointment Details Customer Khloe [PERSON_NAME] [PHONE_NUMBER] Location [STREE…" at bounding box center [1076, 451] width 430 height 623
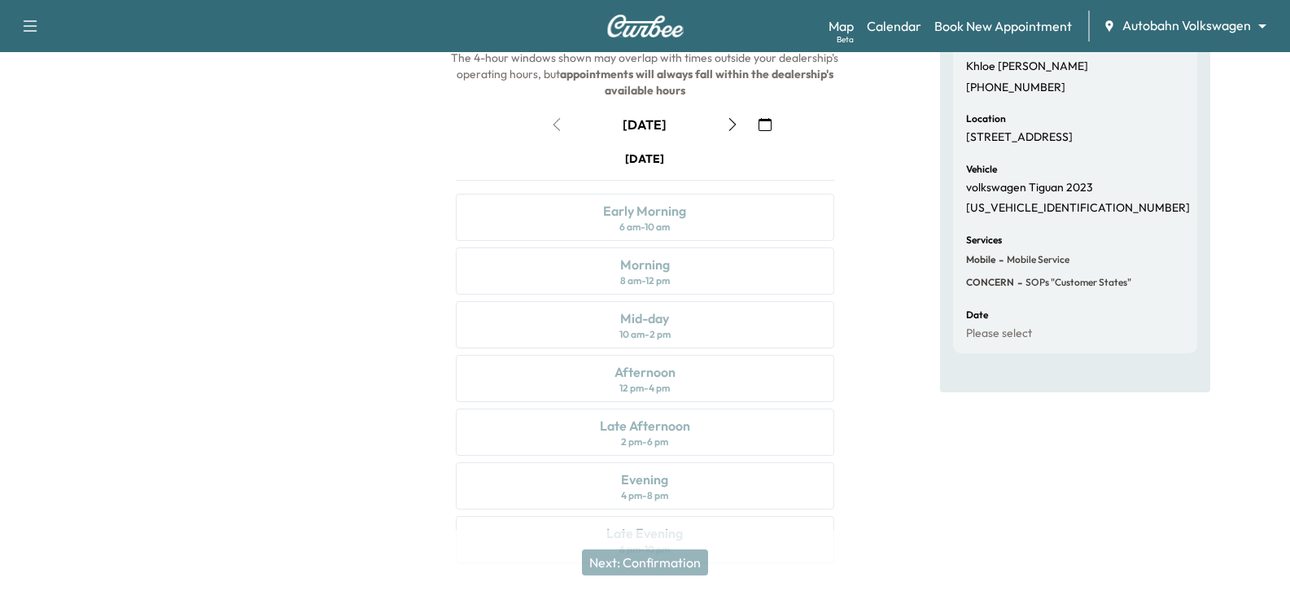
scroll to position [220, 0]
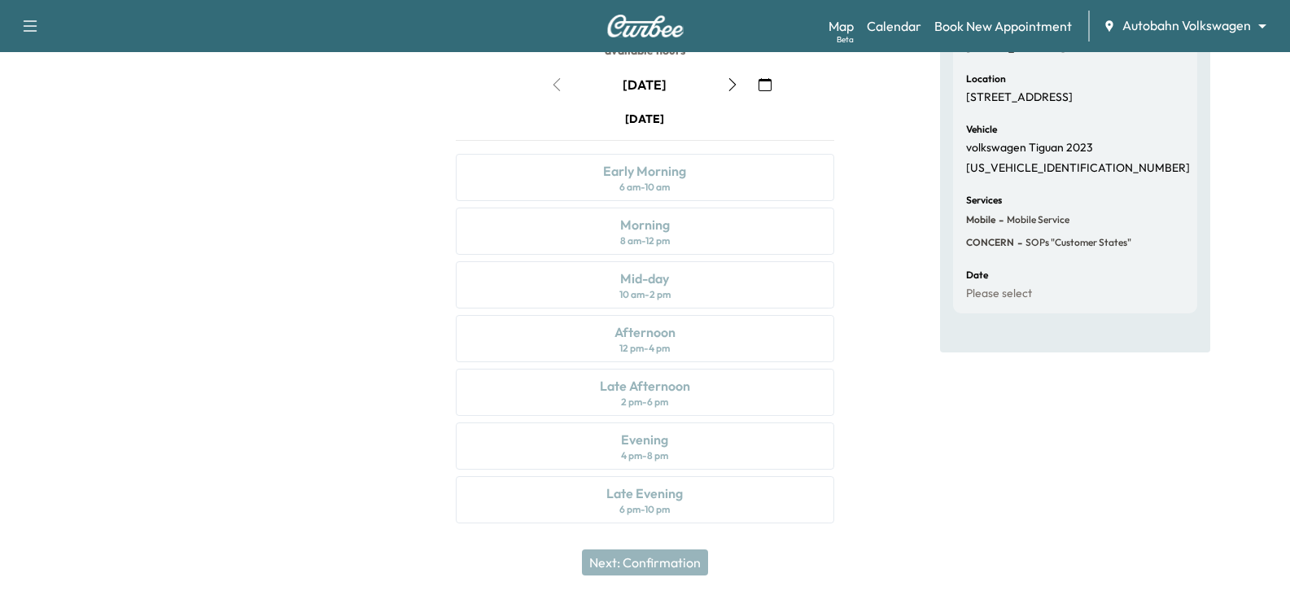
click at [887, 266] on div "Appointment Details Customer Khloe [PERSON_NAME] [PHONE_NUMBER] Location [STREE…" at bounding box center [1076, 231] width 430 height 623
drag, startPoint x: 253, startPoint y: 178, endPoint x: 149, endPoint y: 8, distance: 199.5
click at [253, 173] on div at bounding box center [215, 231] width 430 height 623
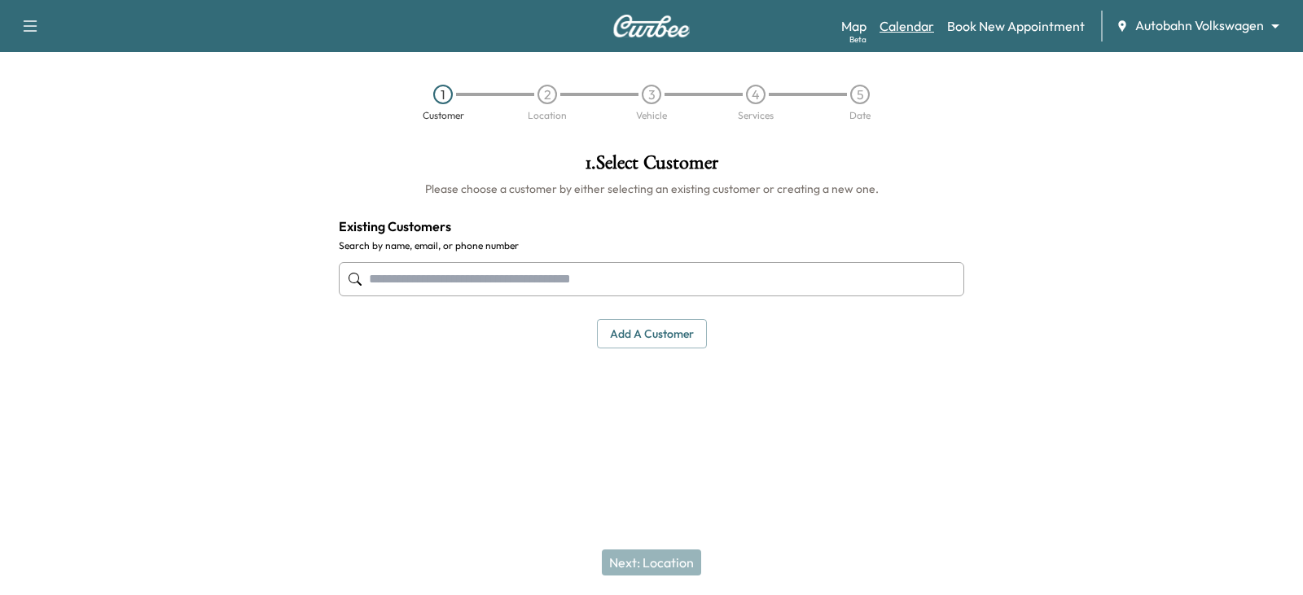
click at [917, 25] on link "Calendar" at bounding box center [906, 26] width 55 height 20
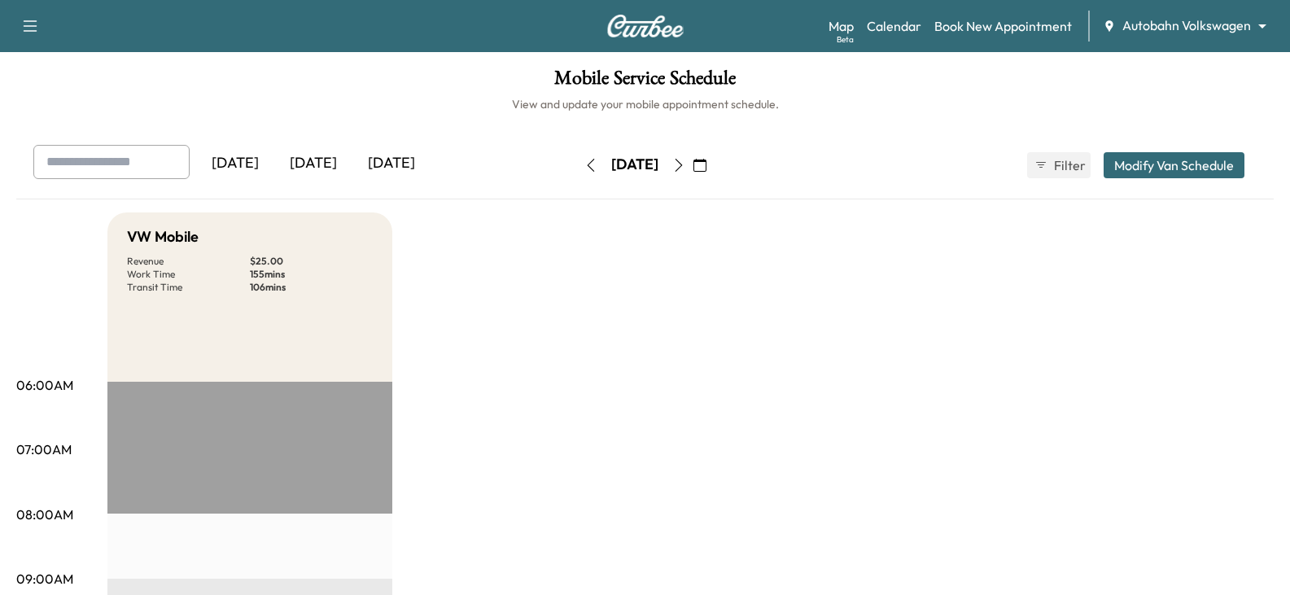
click at [686, 167] on icon "button" at bounding box center [679, 165] width 13 height 13
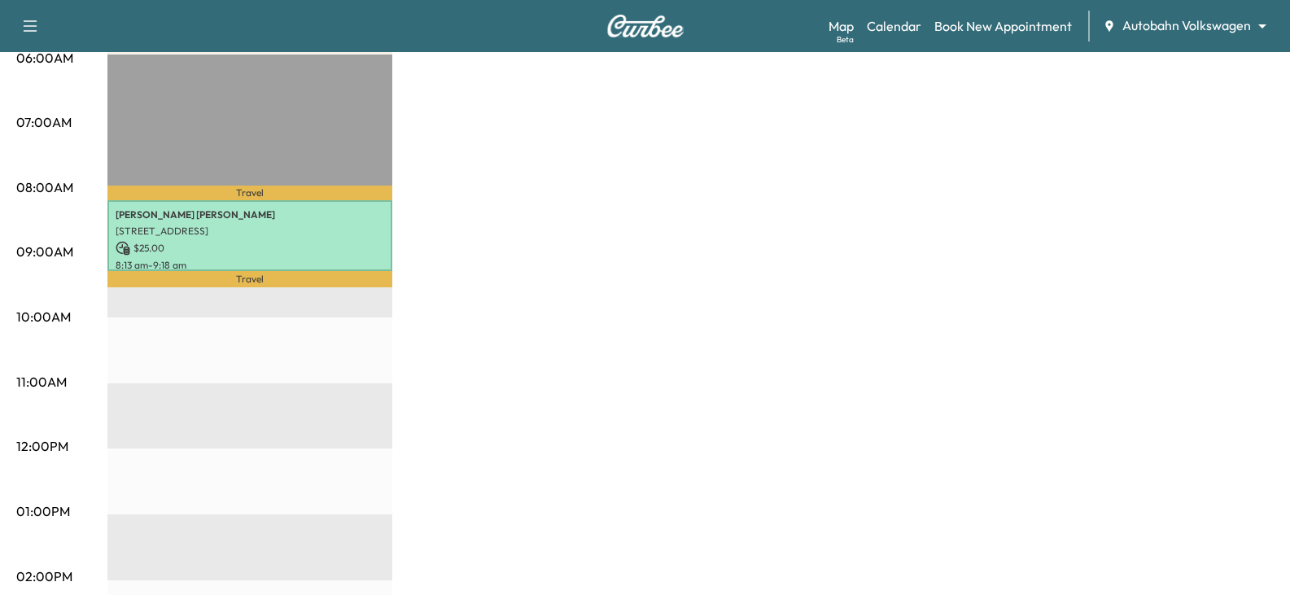
scroll to position [326, 0]
click at [627, 275] on div "VW Mobile Revenue $ 25.00 Work Time 65 mins Transit Time 29 mins Travel Fabiola…" at bounding box center [690, 497] width 1167 height 1221
click at [733, 423] on div "VW Mobile Revenue $ 25.00 Work Time 65 mins Transit Time 29 mins Travel Fabiola…" at bounding box center [690, 497] width 1167 height 1221
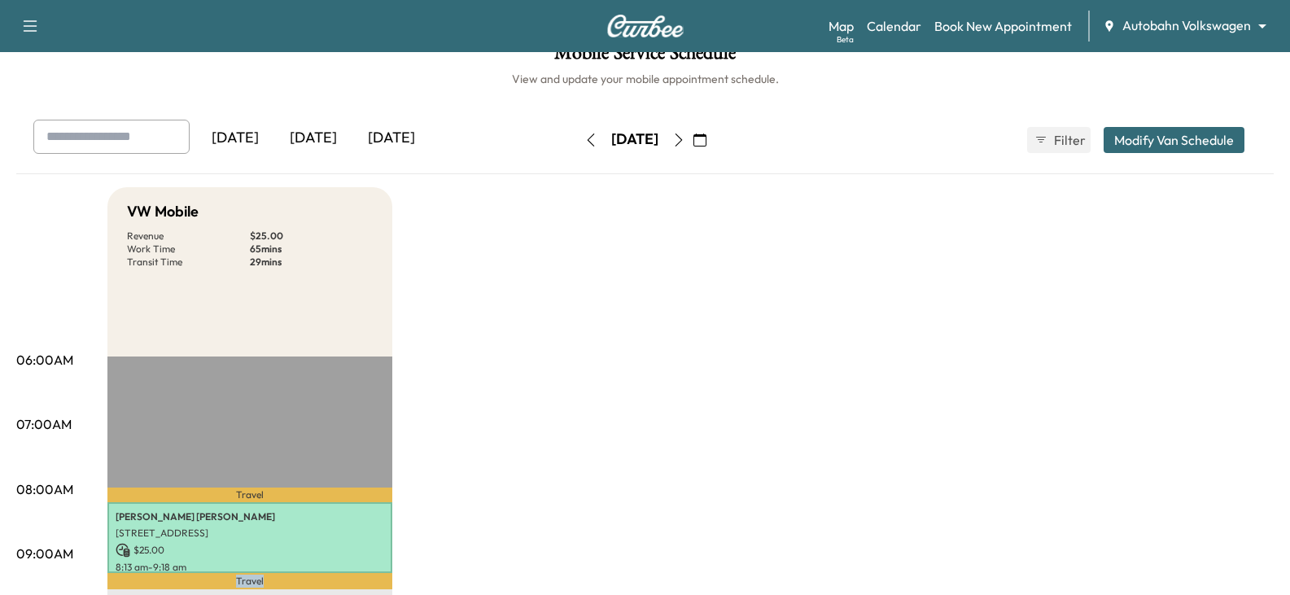
scroll to position [0, 0]
